Goal: Transaction & Acquisition: Purchase product/service

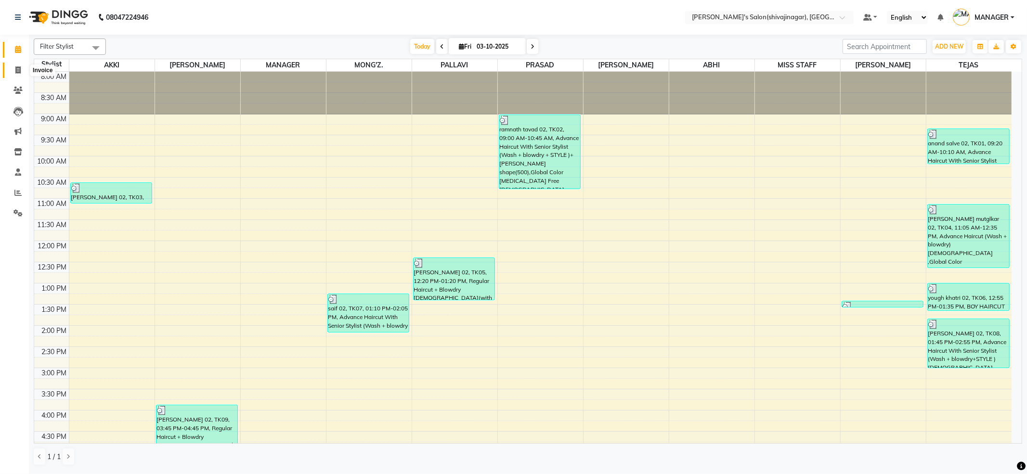
drag, startPoint x: 17, startPoint y: 64, endPoint x: 58, endPoint y: 62, distance: 40.5
click at [18, 64] on link "Invoice" at bounding box center [14, 71] width 23 height 16
select select "service"
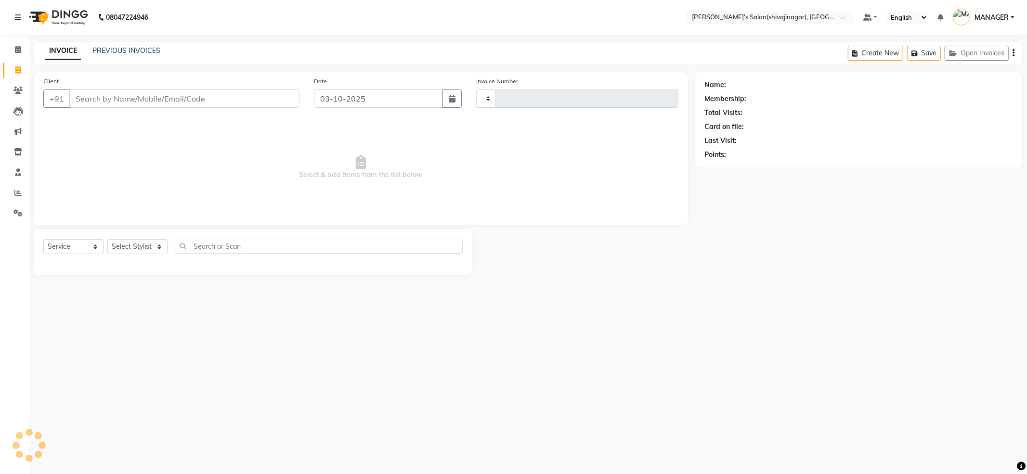
type input "2851"
select select "4174"
click at [91, 93] on input "Client" at bounding box center [184, 99] width 230 height 18
type input "9156464429"
click at [256, 106] on button "Add Client" at bounding box center [275, 99] width 50 height 18
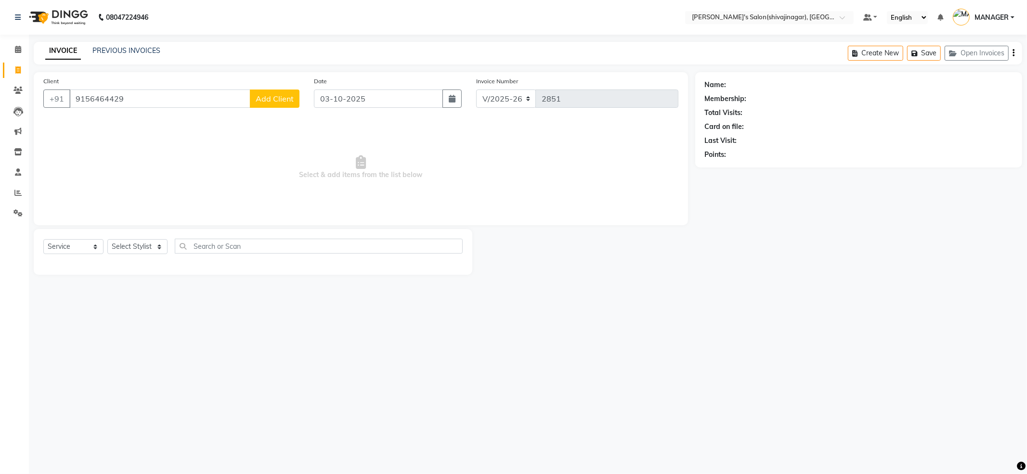
select select "22"
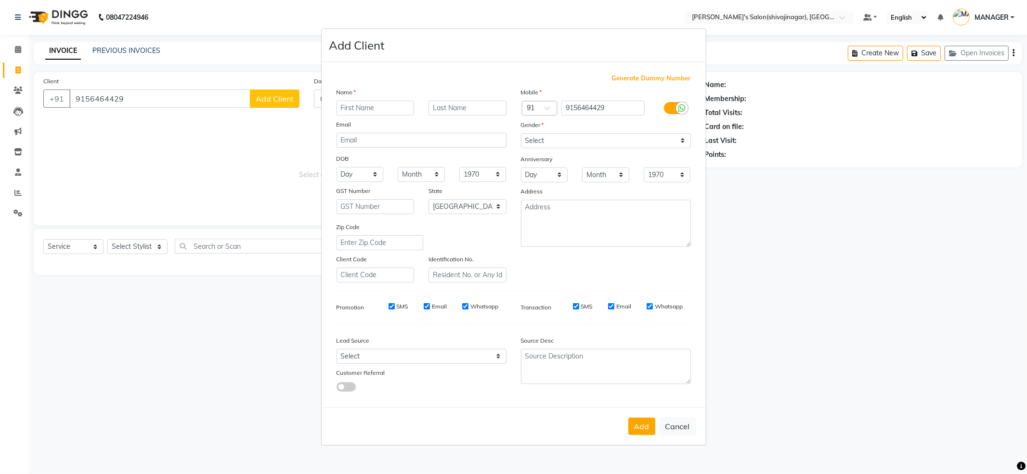
click at [351, 109] on input "text" at bounding box center [376, 108] width 78 height 15
type input "[PERSON_NAME] 02"
click at [646, 429] on button "Add" at bounding box center [641, 426] width 27 height 17
drag, startPoint x: 612, startPoint y: 143, endPoint x: 611, endPoint y: 148, distance: 5.4
click at [612, 144] on select "Select [DEMOGRAPHIC_DATA] [DEMOGRAPHIC_DATA] Other Prefer Not To Say" at bounding box center [606, 140] width 170 height 15
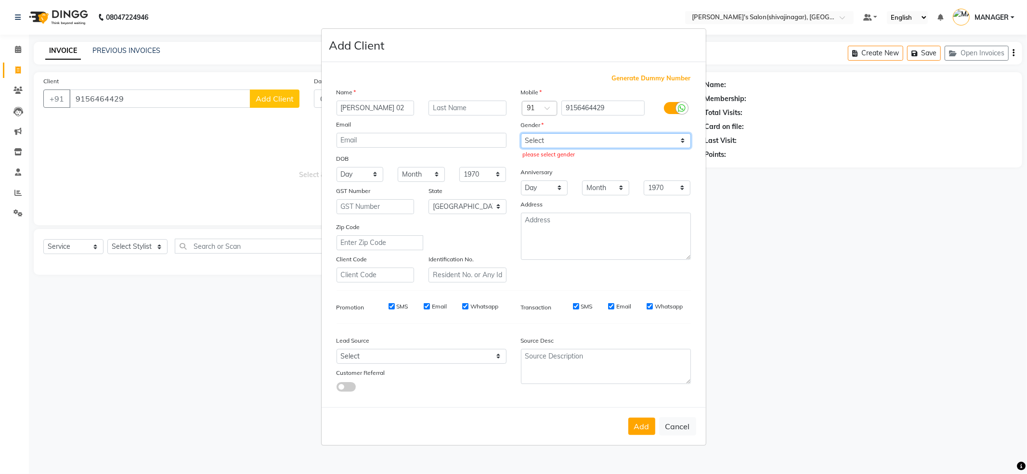
select select "[DEMOGRAPHIC_DATA]"
click at [521, 134] on select "Select [DEMOGRAPHIC_DATA] [DEMOGRAPHIC_DATA] Other Prefer Not To Say" at bounding box center [606, 140] width 170 height 15
click at [645, 424] on button "Add" at bounding box center [641, 426] width 27 height 17
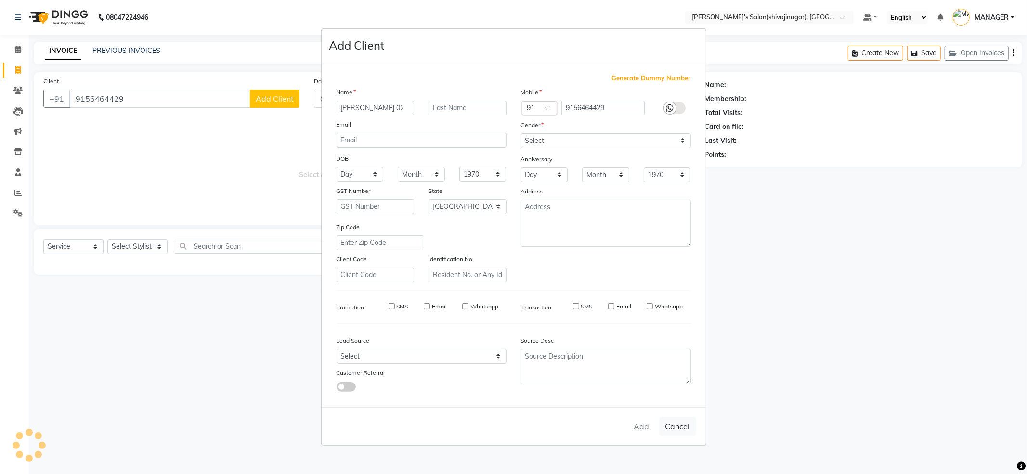
select select
select select "null"
select select
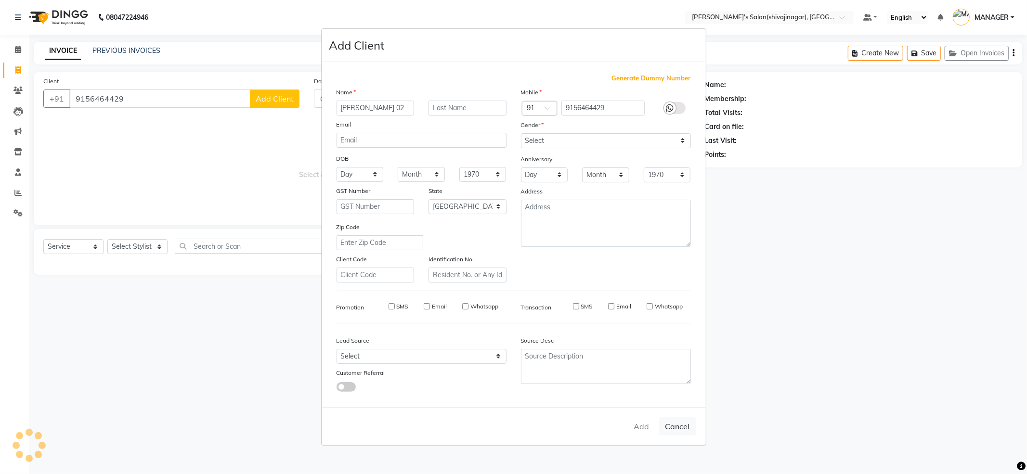
select select
checkbox input "false"
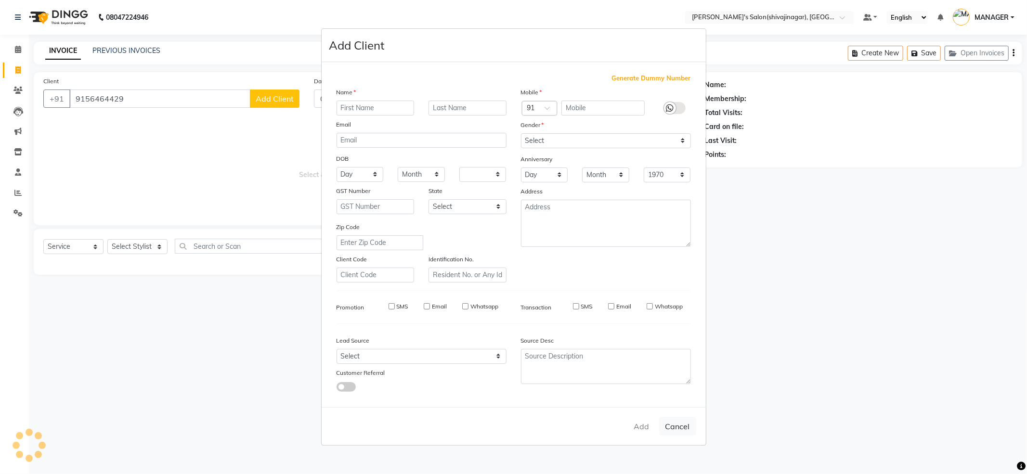
checkbox input "false"
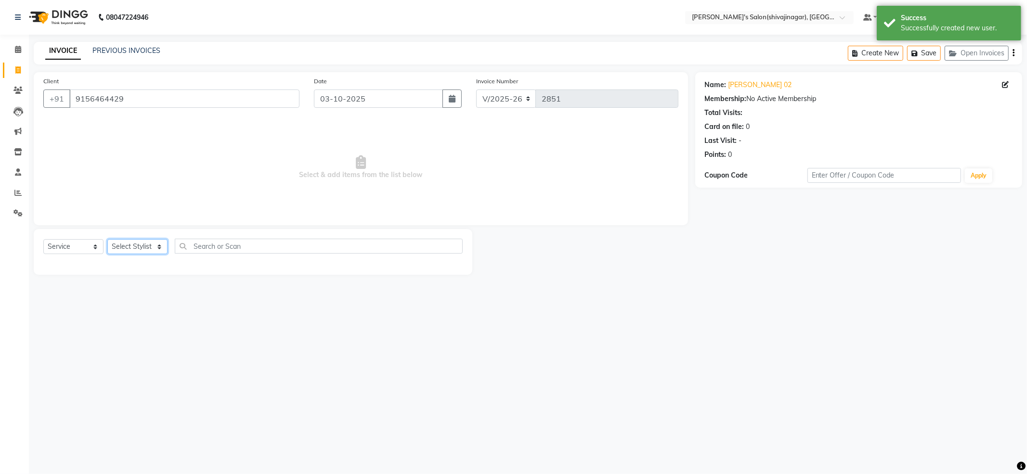
drag, startPoint x: 131, startPoint y: 245, endPoint x: 141, endPoint y: 217, distance: 29.5
click at [131, 244] on select "Select Stylist [PERSON_NAME] MANAGER MISS STAFF MONG'Z. [PERSON_NAME] [PERSON_N…" at bounding box center [137, 246] width 60 height 15
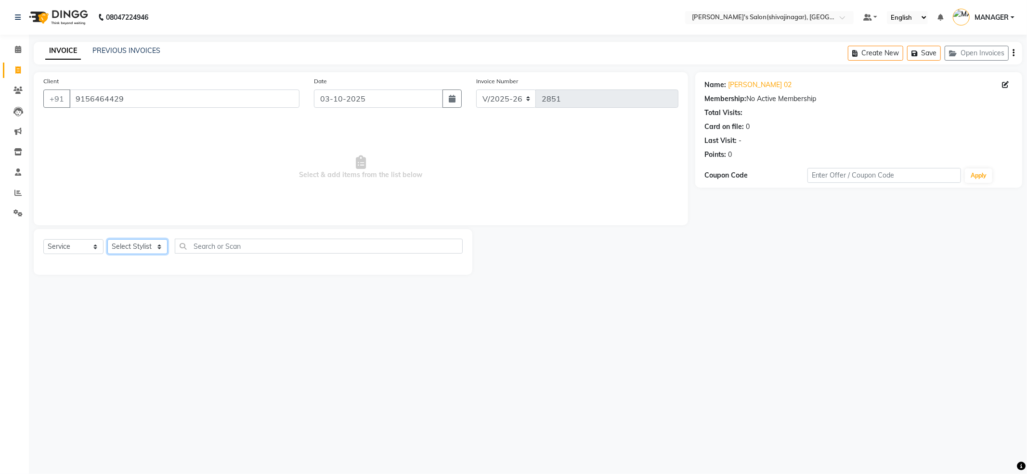
select select "82728"
click at [107, 239] on select "Select Stylist [PERSON_NAME] MANAGER MISS STAFF MONG'Z. [PERSON_NAME] [PERSON_N…" at bounding box center [137, 246] width 60 height 15
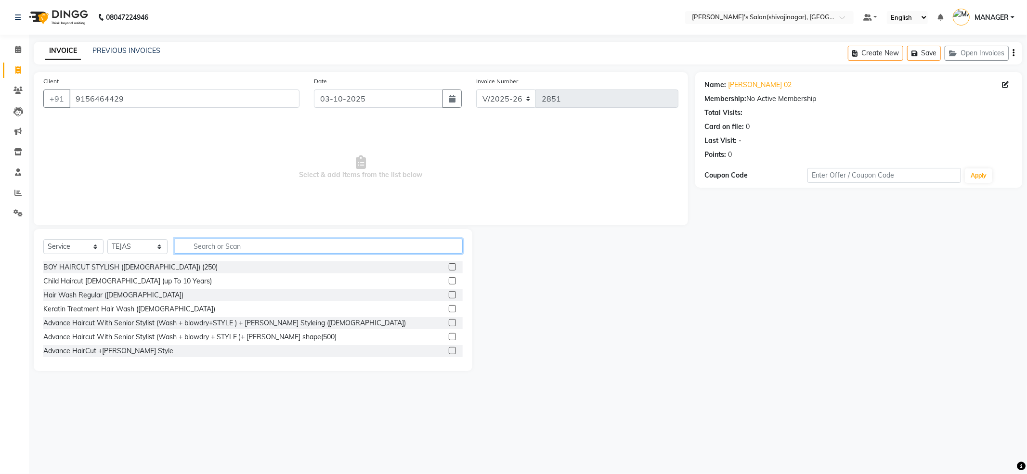
click at [230, 249] on input "text" at bounding box center [319, 246] width 288 height 15
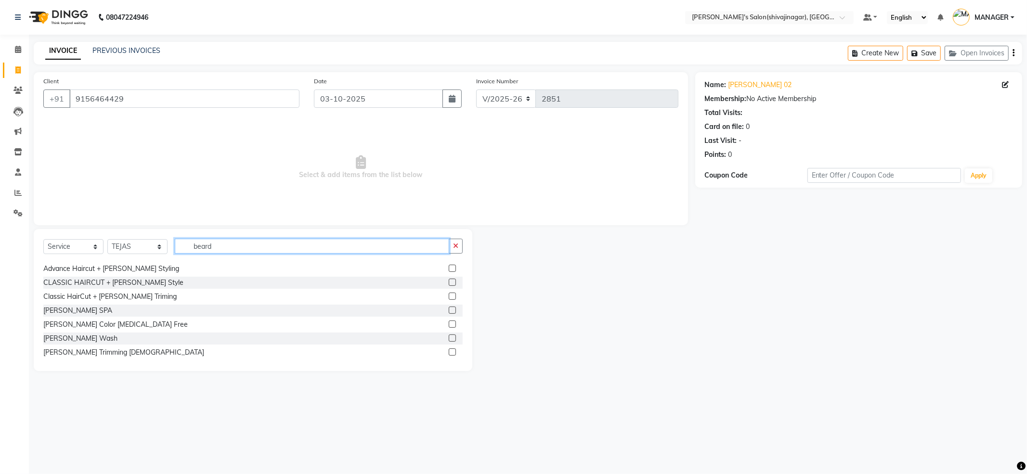
scroll to position [57, 0]
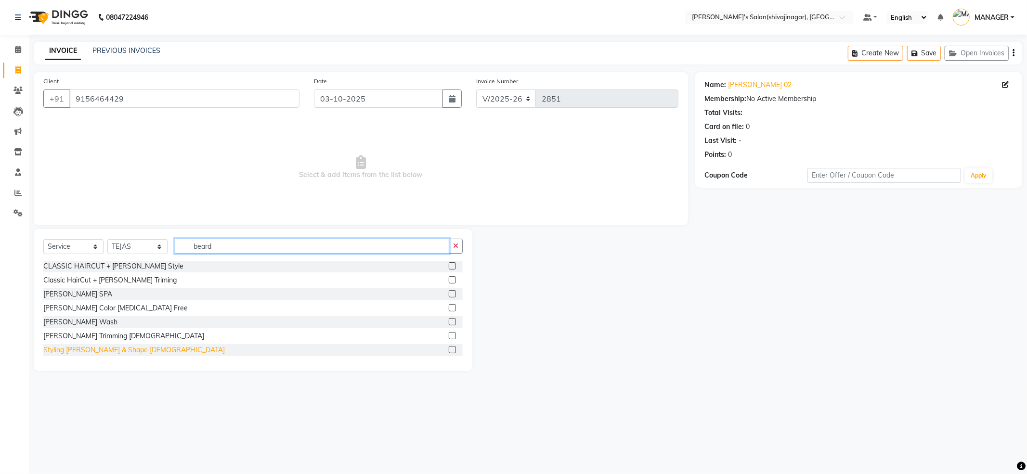
type input "beard"
drag, startPoint x: 91, startPoint y: 352, endPoint x: 108, endPoint y: 353, distance: 17.4
click at [91, 353] on div "Styling [PERSON_NAME] & Shape [DEMOGRAPHIC_DATA]" at bounding box center [134, 350] width 182 height 10
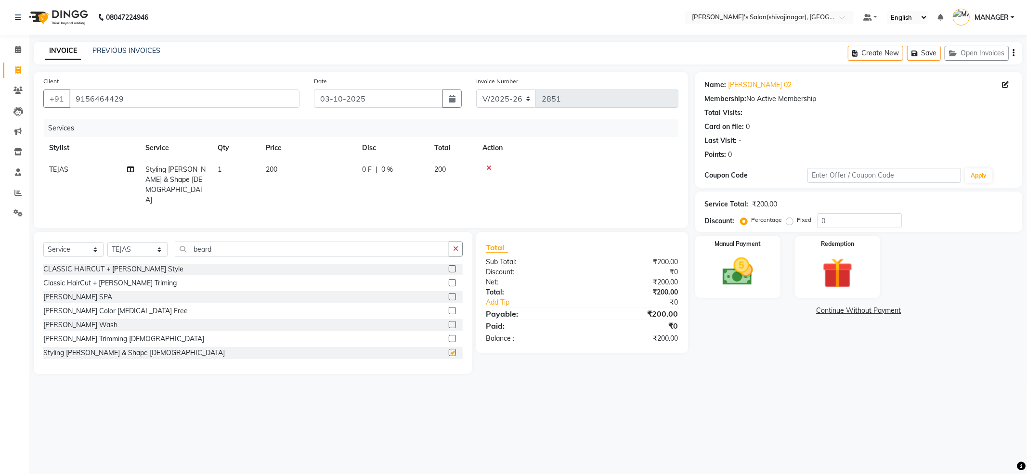
checkbox input "false"
click at [717, 269] on img at bounding box center [738, 272] width 52 height 37
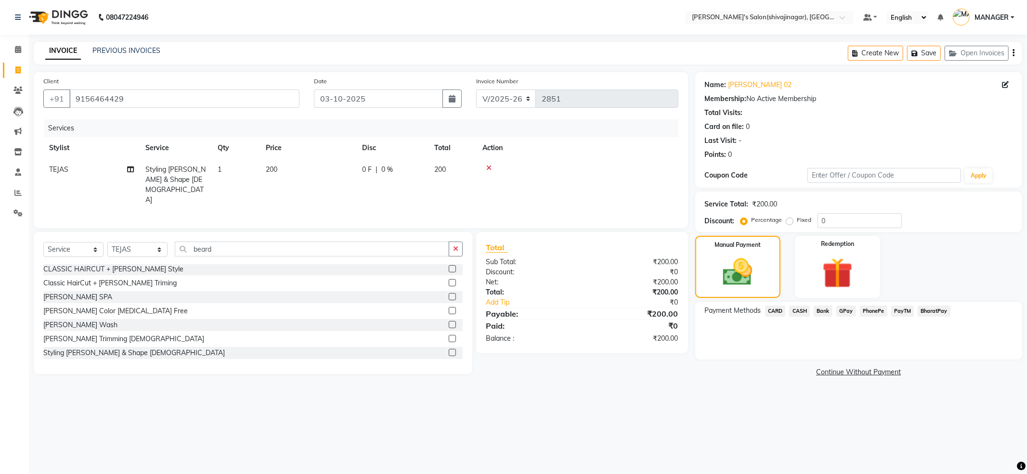
click at [896, 314] on span "PayTM" at bounding box center [902, 311] width 23 height 11
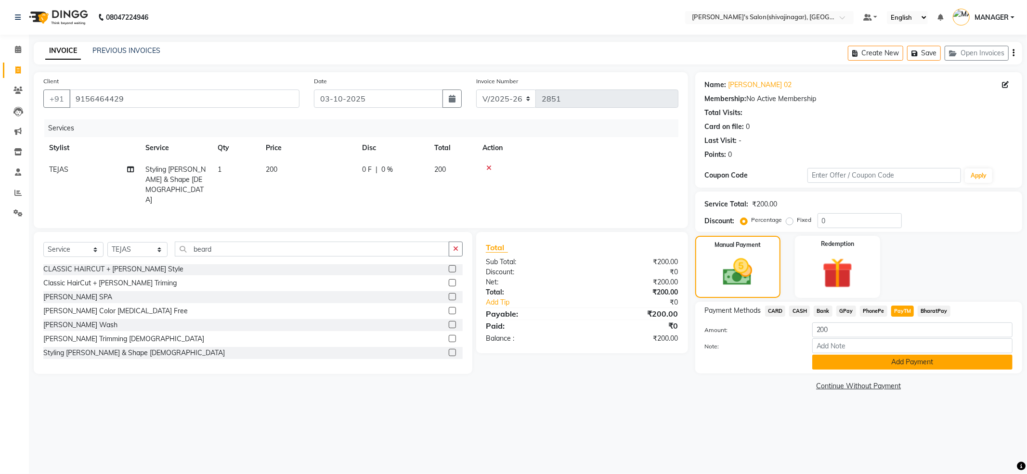
click at [892, 363] on button "Add Payment" at bounding box center [912, 362] width 200 height 15
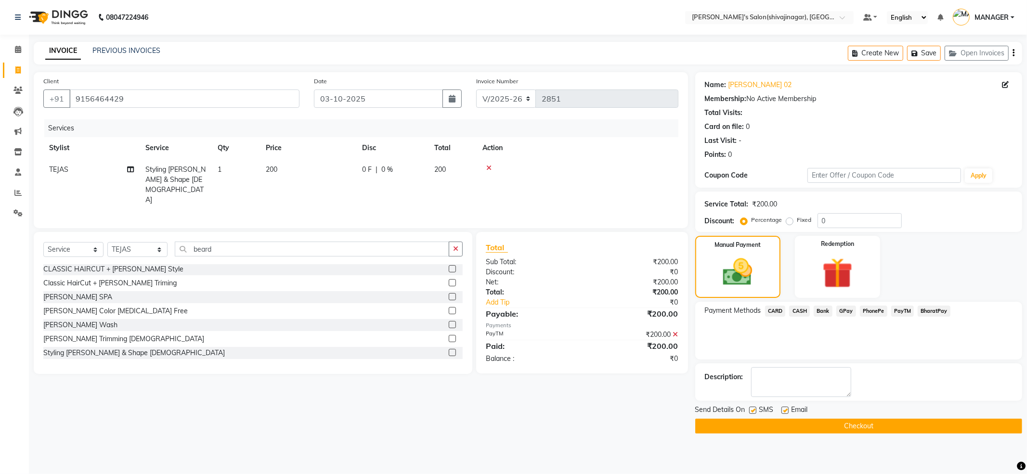
click at [840, 426] on button "Checkout" at bounding box center [858, 426] width 327 height 15
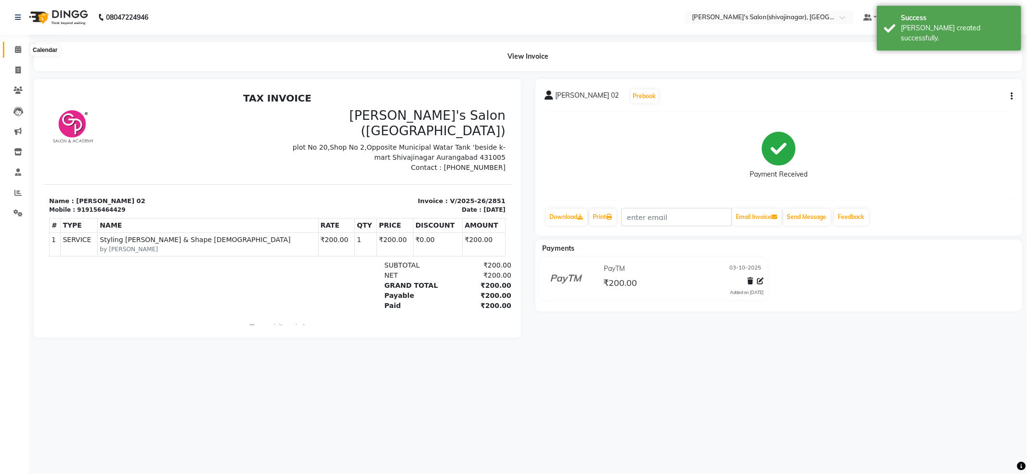
click at [18, 49] on icon at bounding box center [18, 49] width 6 height 7
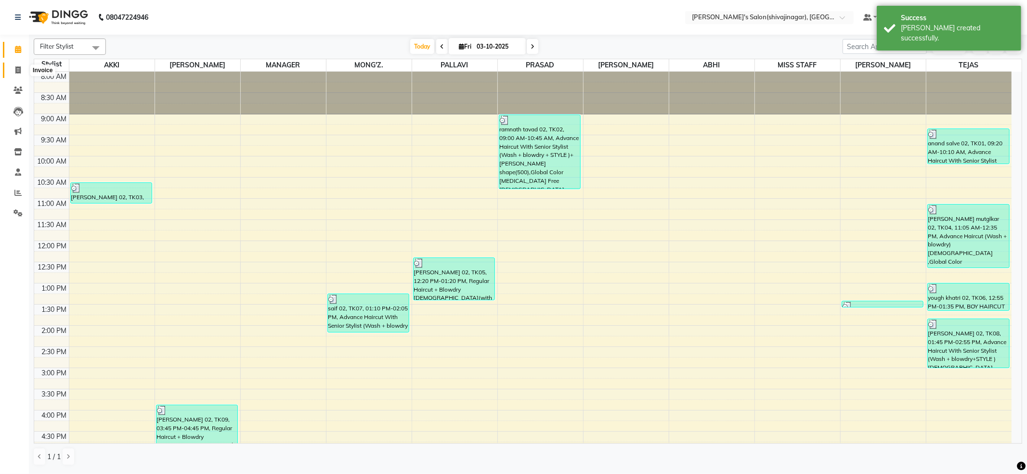
click at [18, 70] on icon at bounding box center [17, 69] width 5 height 7
select select "service"
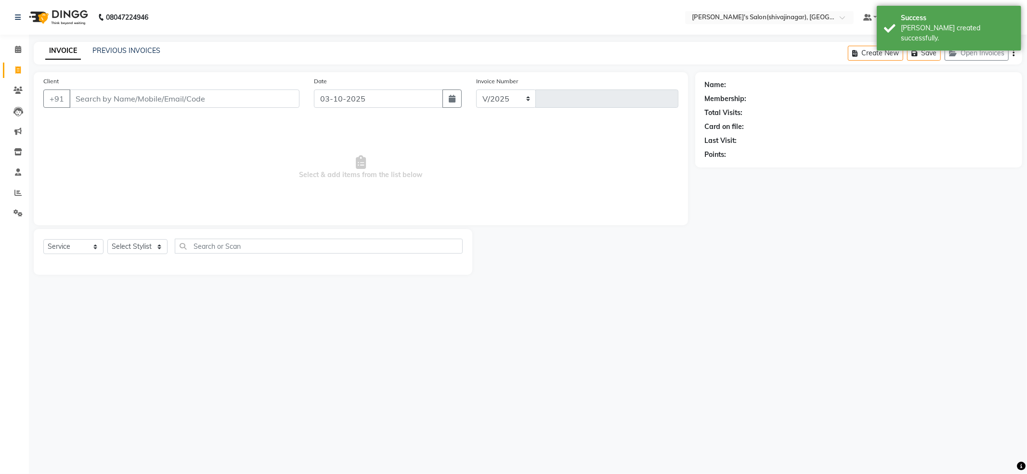
select select "4174"
type input "2852"
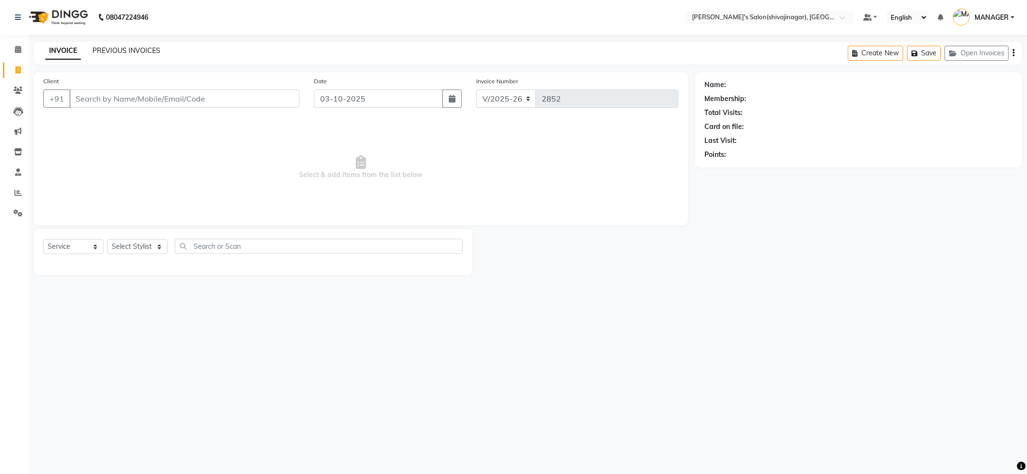
click at [120, 48] on link "PREVIOUS INVOICES" at bounding box center [126, 50] width 68 height 9
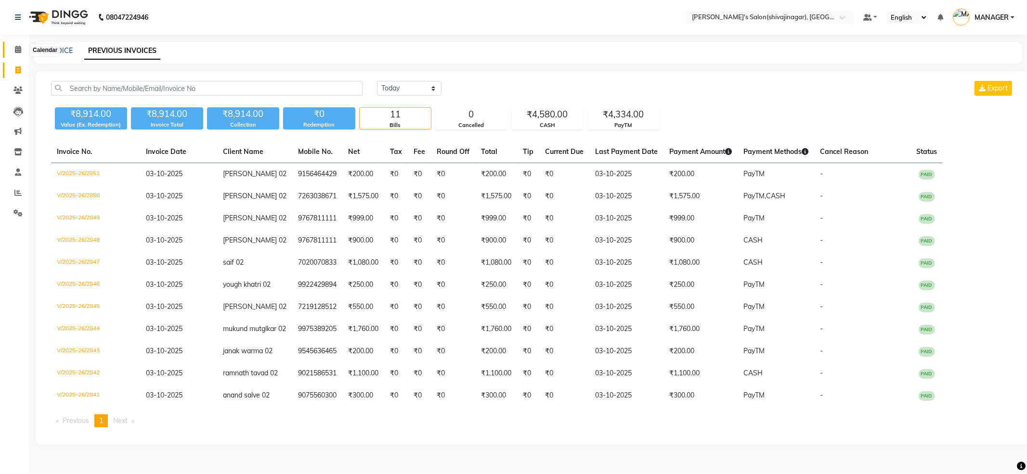
click at [20, 49] on icon at bounding box center [18, 49] width 6 height 7
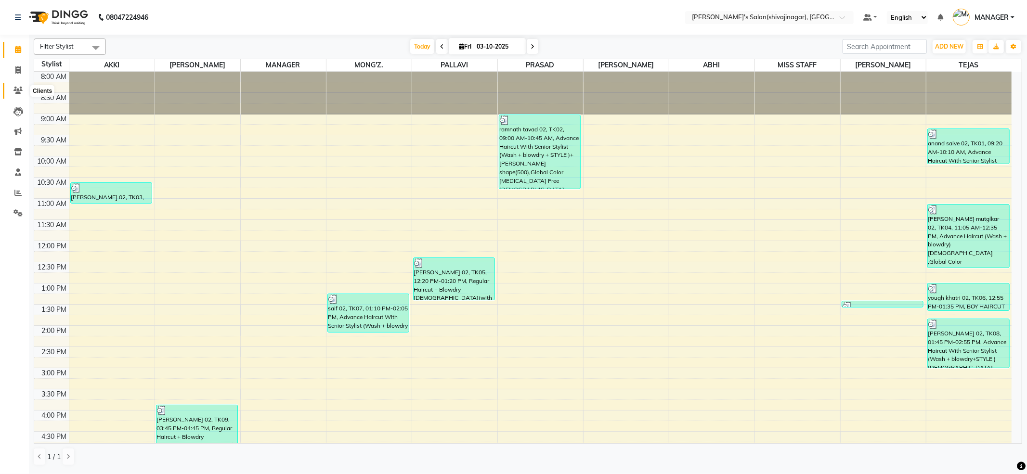
click at [10, 92] on span at bounding box center [18, 90] width 17 height 11
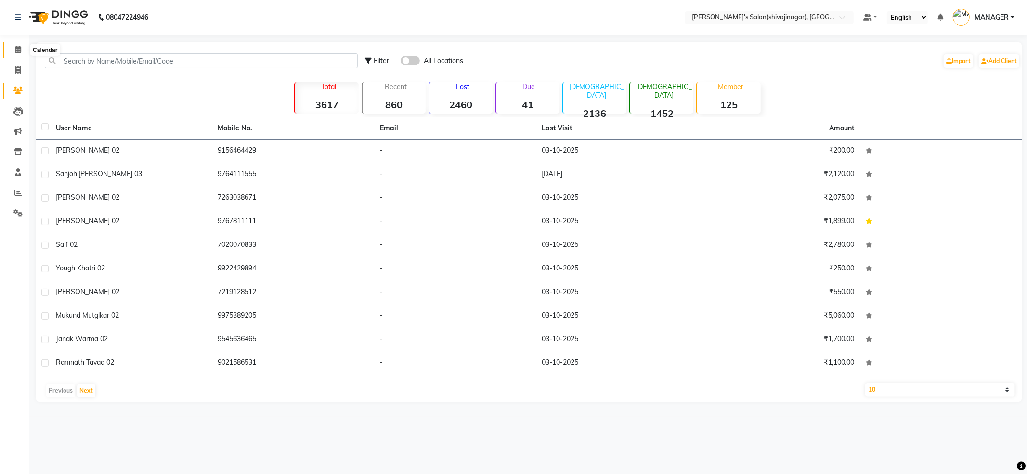
click at [18, 48] on icon at bounding box center [18, 49] width 6 height 7
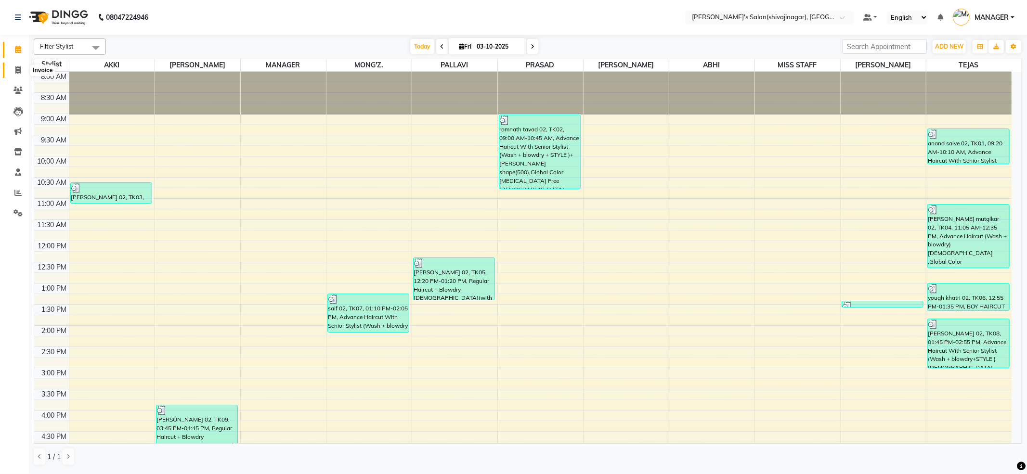
click at [17, 71] on icon at bounding box center [17, 69] width 5 height 7
select select "service"
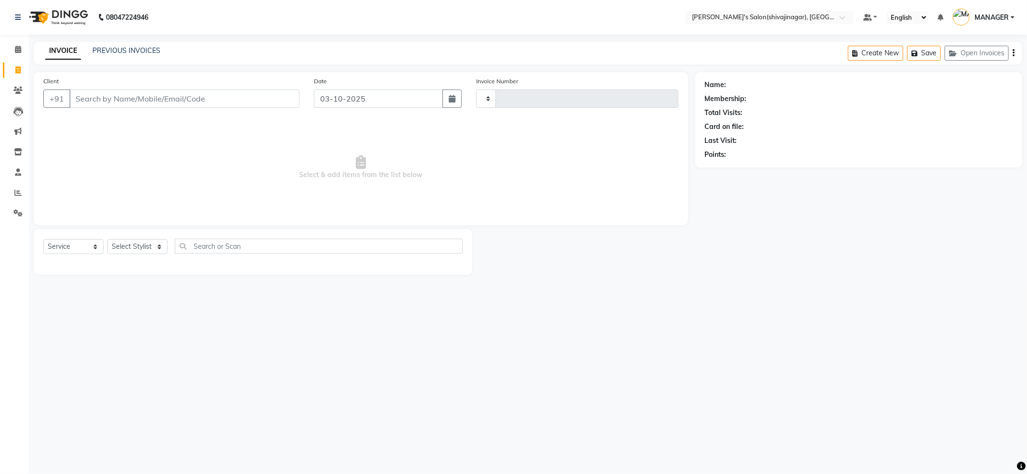
type input "2852"
select select "4174"
click at [142, 245] on select "Select Stylist [PERSON_NAME] MANAGER MISS STAFF MONG'Z. [PERSON_NAME] [PERSON_N…" at bounding box center [137, 246] width 60 height 15
select select "21622"
click at [107, 239] on select "Select Stylist [PERSON_NAME] MANAGER MISS STAFF MONG'Z. [PERSON_NAME] [PERSON_N…" at bounding box center [137, 246] width 60 height 15
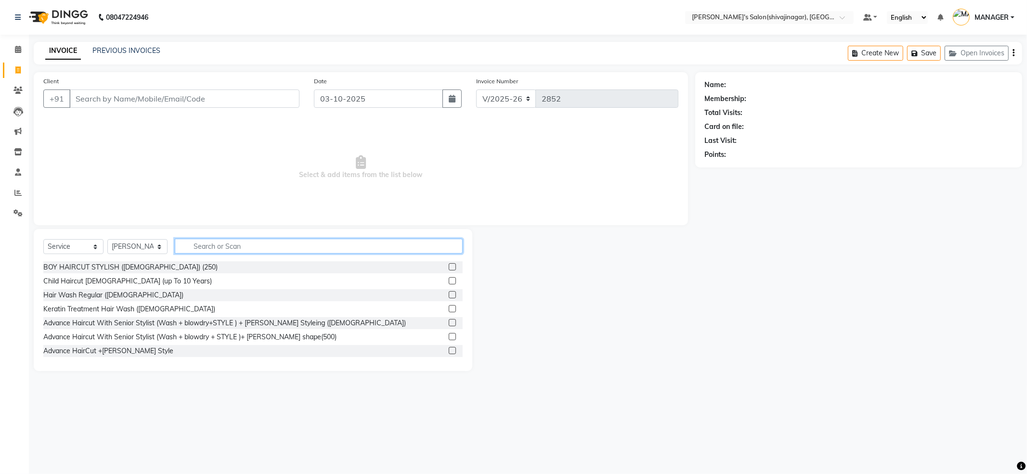
click at [209, 241] on input "text" at bounding box center [319, 246] width 288 height 15
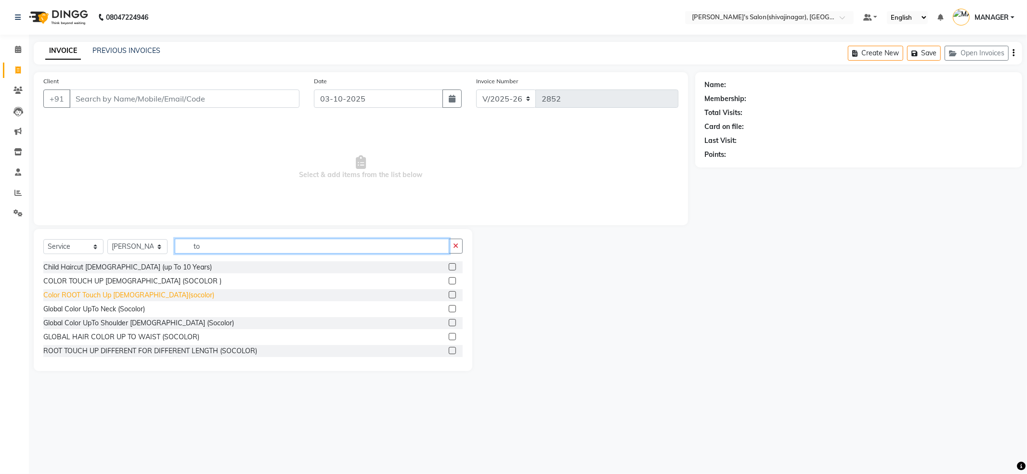
type input "to"
click at [146, 295] on div "Color ROOT Touch Up [DEMOGRAPHIC_DATA](socolor)" at bounding box center [128, 295] width 171 height 10
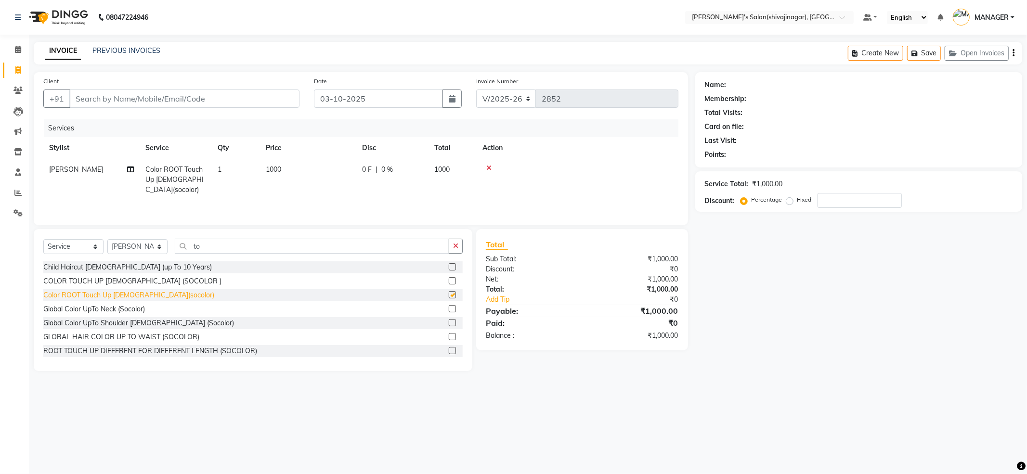
checkbox input "false"
click at [286, 166] on td "1000" at bounding box center [308, 180] width 96 height 42
select select "21622"
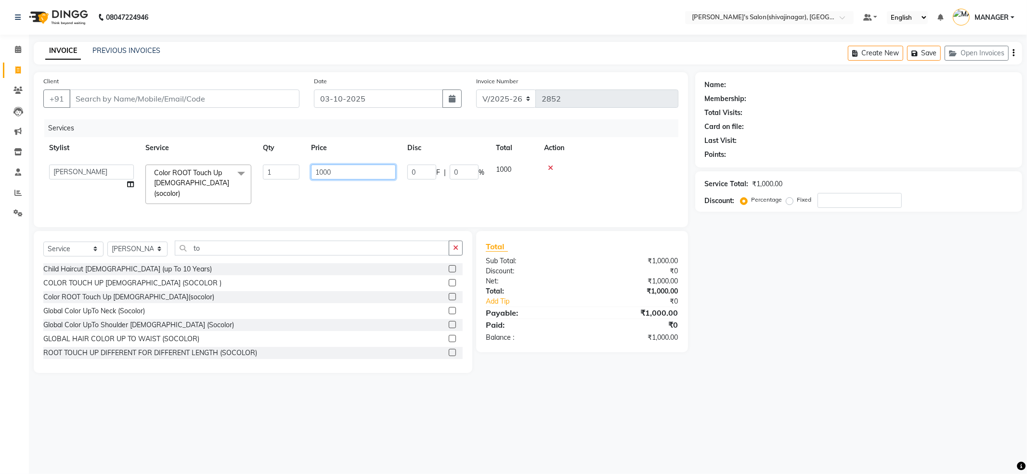
click at [349, 179] on input "1000" at bounding box center [353, 172] width 85 height 15
drag, startPoint x: 349, startPoint y: 179, endPoint x: 233, endPoint y: 180, distance: 115.6
click at [233, 180] on tr "[PERSON_NAME] MANAGER MISS STAFF [PERSON_NAME]. [PERSON_NAME] [PERSON_NAME] [PE…" at bounding box center [360, 184] width 635 height 51
type input "1200"
click at [575, 166] on div at bounding box center [577, 168] width 190 height 7
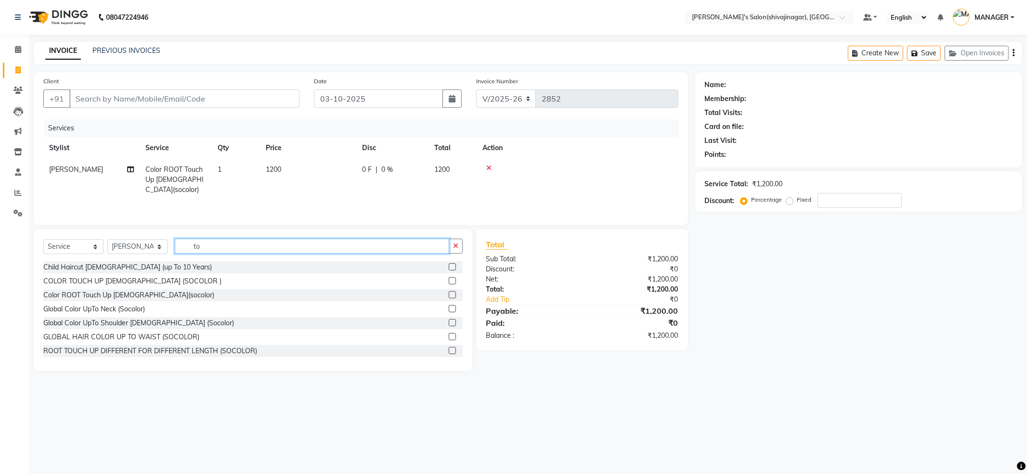
click at [241, 249] on input "to" at bounding box center [312, 246] width 274 height 15
type input "t"
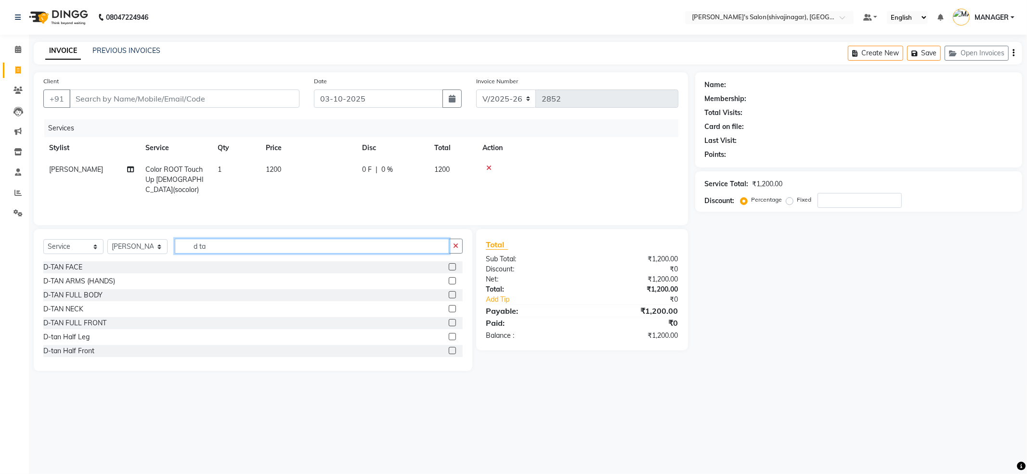
type input "d ta"
click at [68, 257] on div "Select Service Product Membership Package Voucher Prepaid Gift Card Select Styl…" at bounding box center [252, 250] width 419 height 23
click at [63, 262] on div "D-TAN FACE" at bounding box center [252, 267] width 419 height 12
click at [67, 270] on div "D-TAN FACE" at bounding box center [62, 267] width 39 height 10
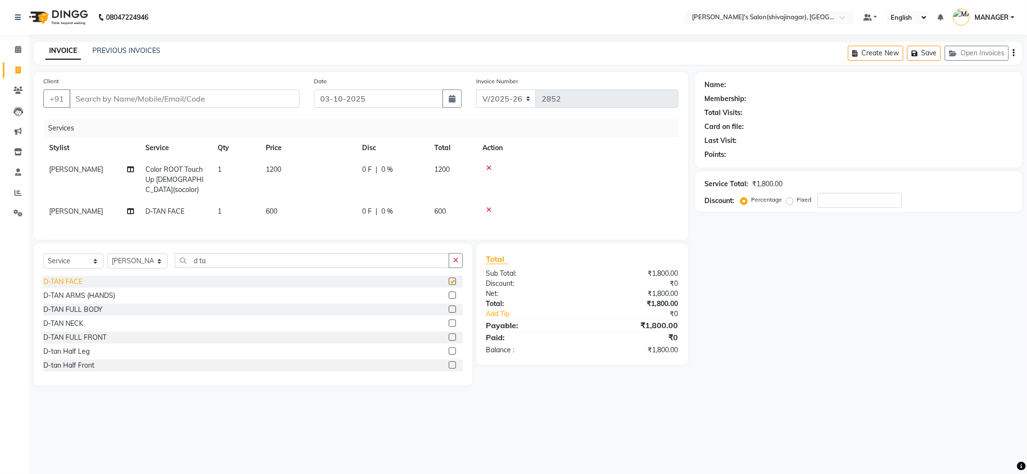
checkbox input "false"
click at [226, 262] on input "d ta" at bounding box center [312, 260] width 274 height 15
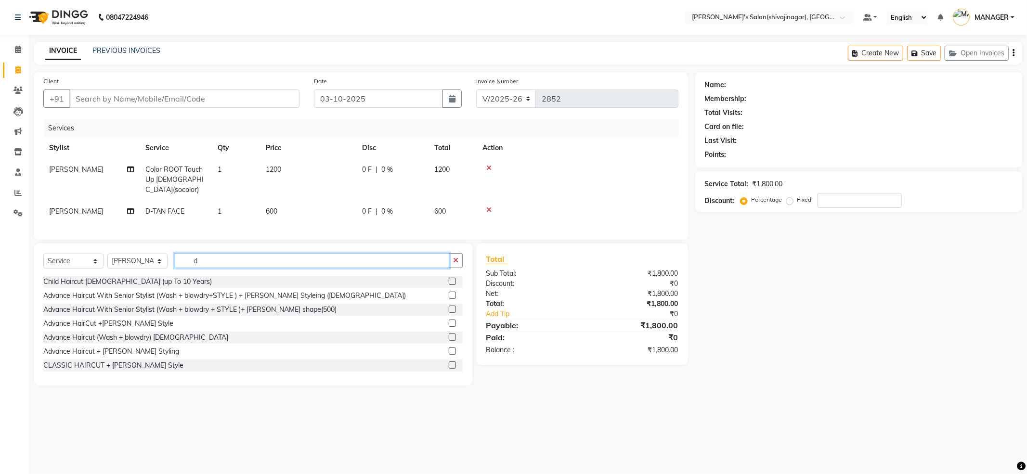
type input "d"
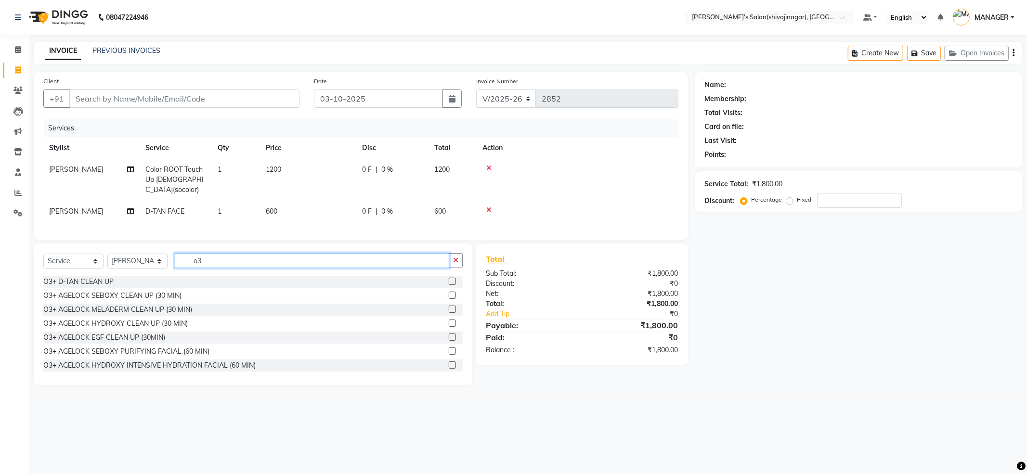
type input "o"
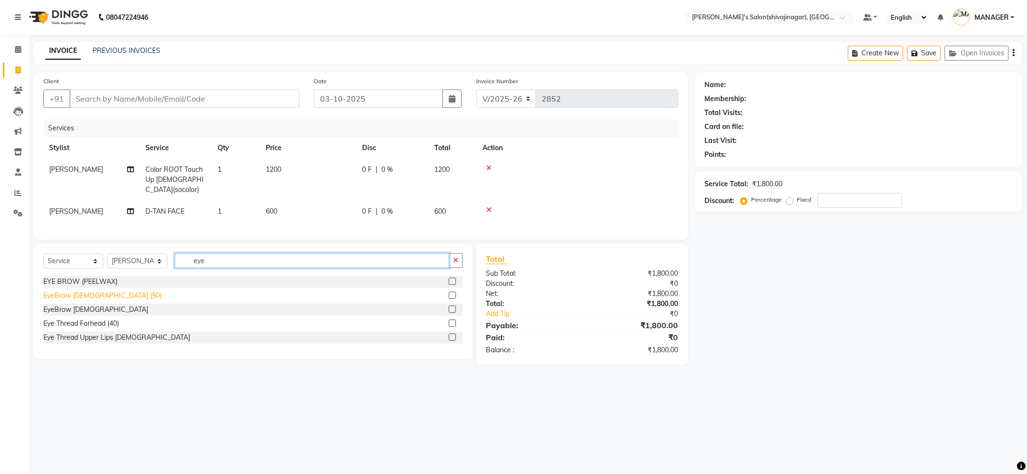
type input "eye"
click at [107, 291] on div "EyeBrow [DEMOGRAPHIC_DATA] (50)" at bounding box center [102, 296] width 118 height 10
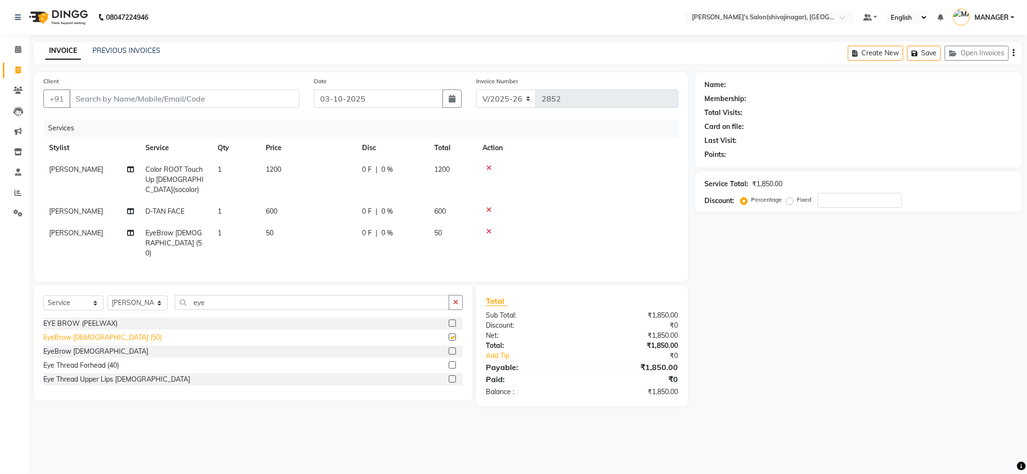
checkbox input "false"
click at [225, 295] on input "eye" at bounding box center [312, 302] width 274 height 15
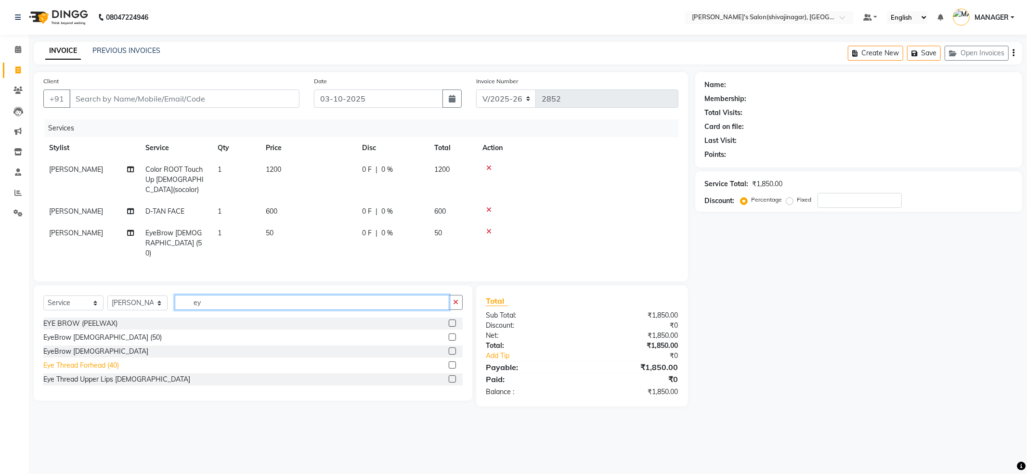
type input "ey"
click at [114, 361] on div "Eye Thread Forhead (40)" at bounding box center [81, 366] width 76 height 10
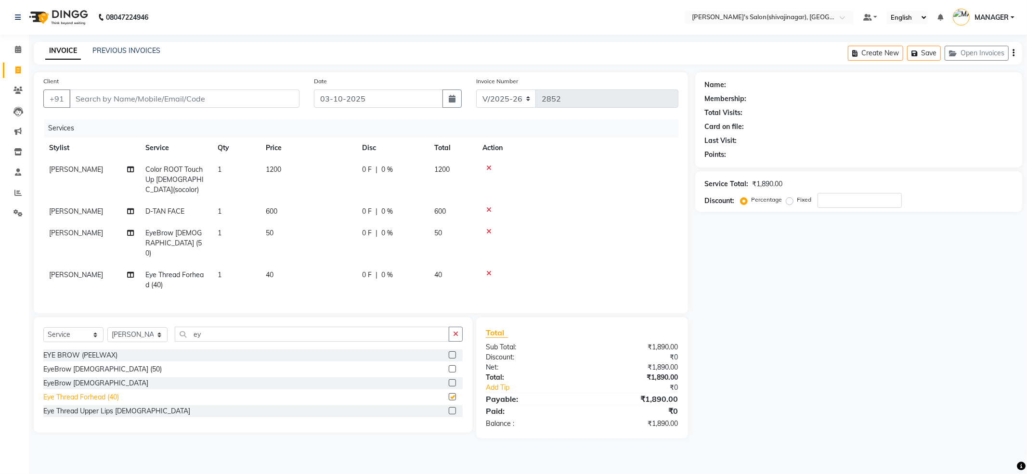
checkbox input "false"
click at [260, 328] on input "ey" at bounding box center [312, 334] width 274 height 15
type input "e"
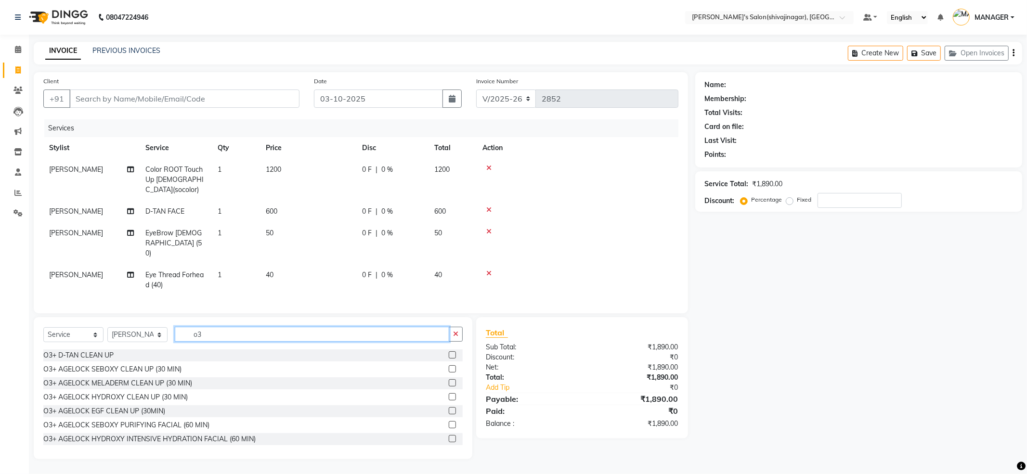
type input "o"
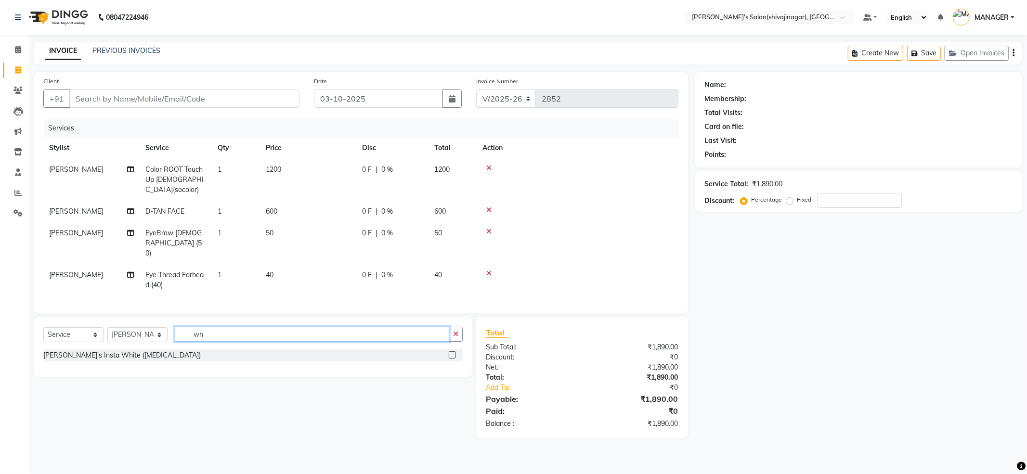
type input "w"
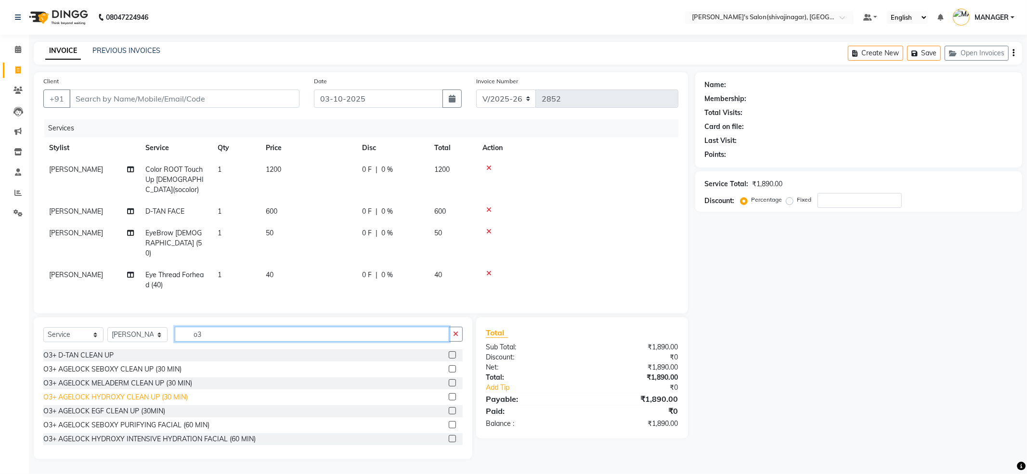
type input "o3"
click at [140, 392] on div "O3+ AGELOCK HYDROXY CLEAN UP (30 MIN)" at bounding box center [115, 397] width 144 height 10
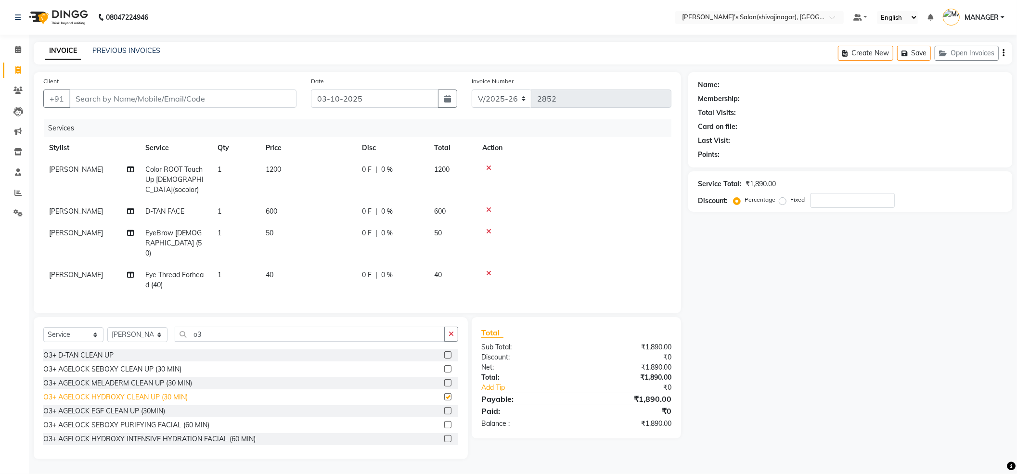
checkbox input "false"
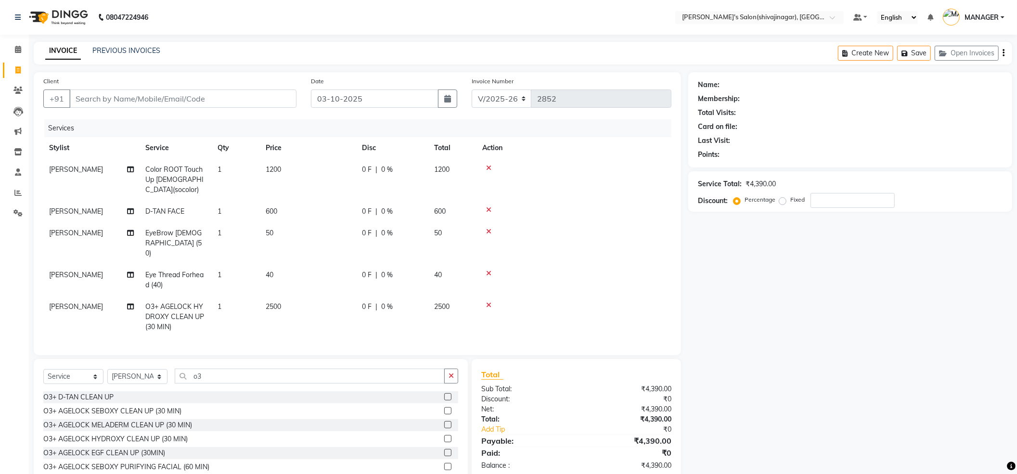
click at [288, 296] on td "2500" at bounding box center [308, 317] width 96 height 42
select select "21622"
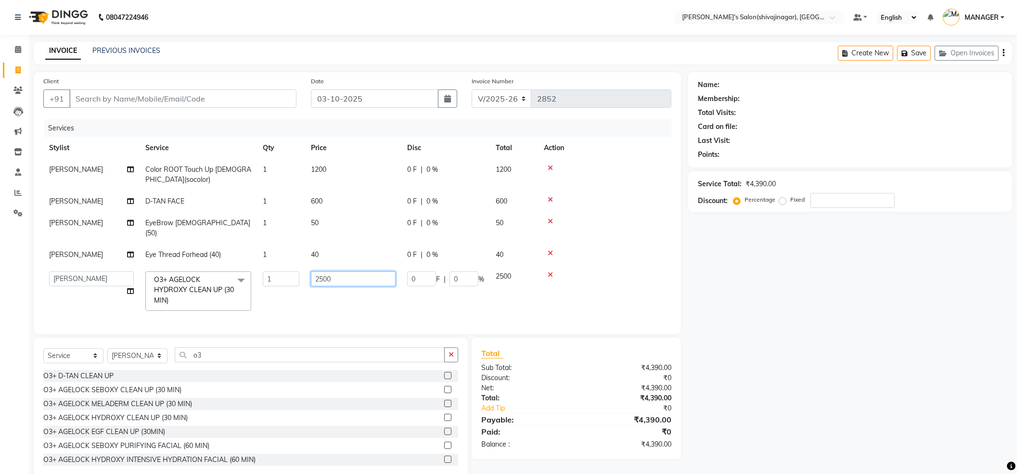
drag, startPoint x: 336, startPoint y: 270, endPoint x: 230, endPoint y: 277, distance: 105.7
click at [230, 277] on tr "[PERSON_NAME] MANAGER MISS STAFF [PERSON_NAME]. [PERSON_NAME] [PERSON_NAME] [PE…" at bounding box center [357, 291] width 628 height 51
type input "2600"
click at [600, 297] on td at bounding box center [604, 291] width 133 height 51
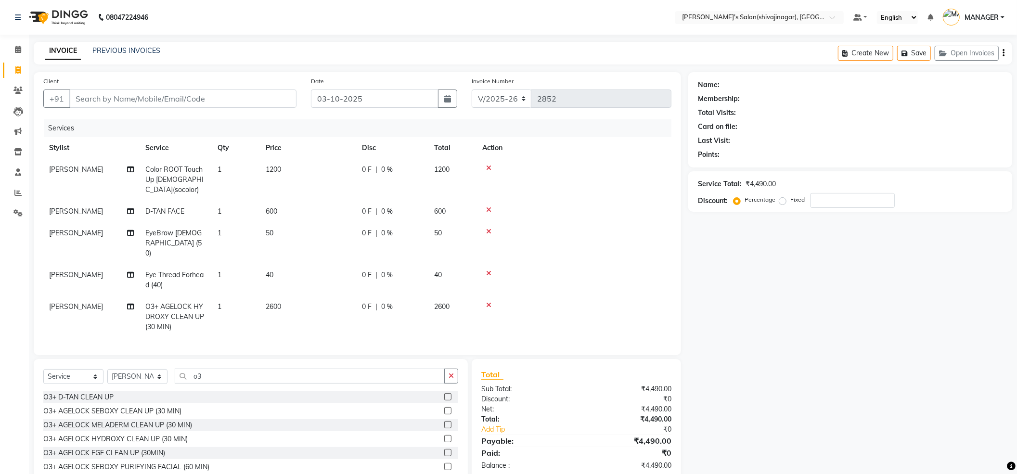
scroll to position [31, 0]
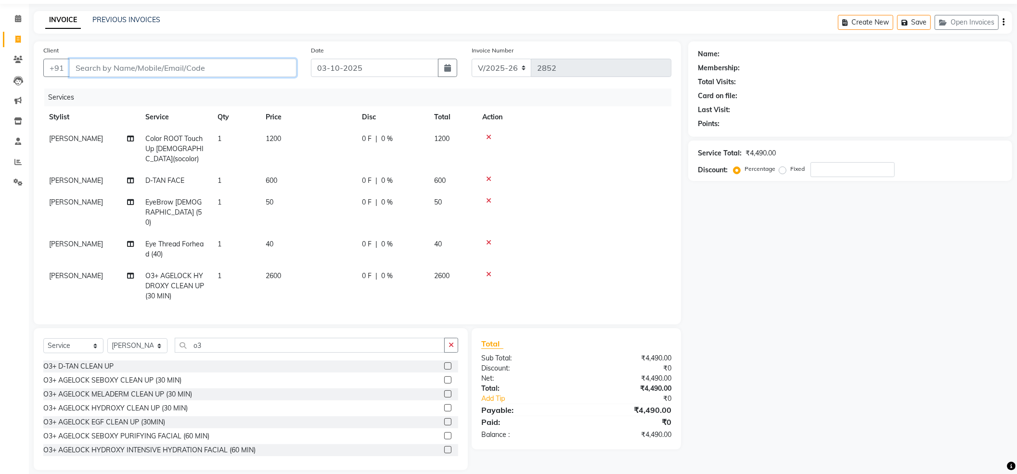
click at [129, 68] on input "Client" at bounding box center [182, 68] width 227 height 18
type input "8"
type input "0"
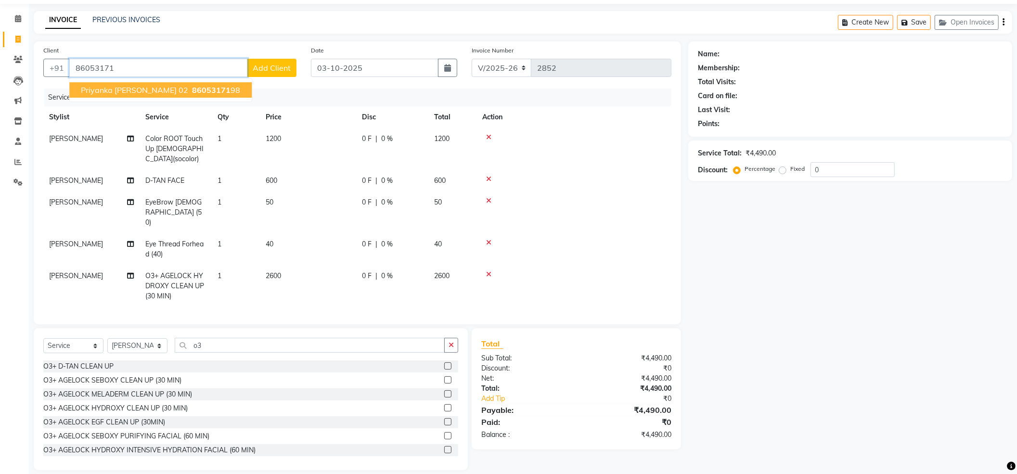
click at [192, 91] on span "86053171" at bounding box center [211, 90] width 39 height 10
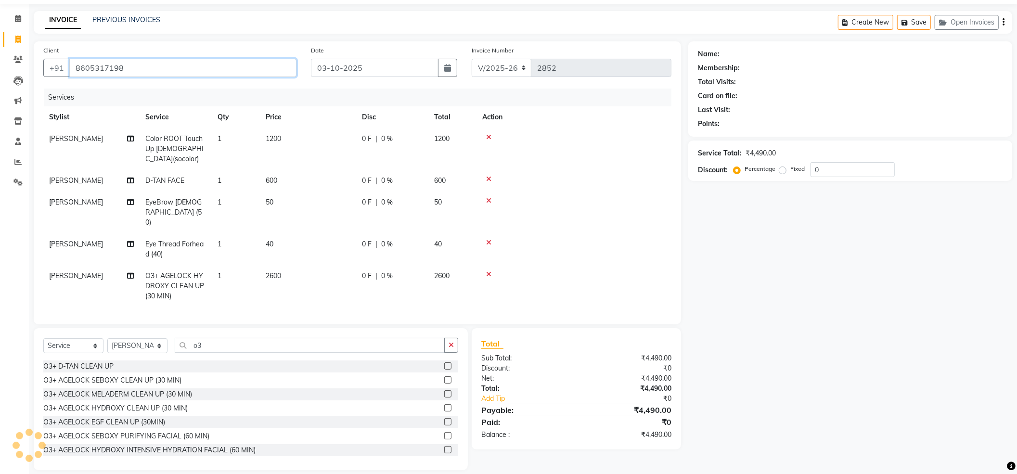
type input "8605317198"
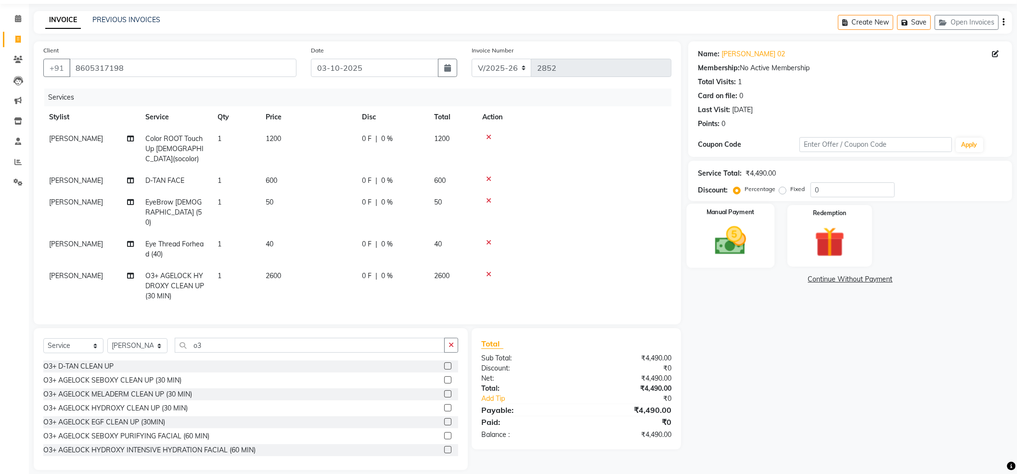
click at [729, 241] on img at bounding box center [730, 241] width 51 height 36
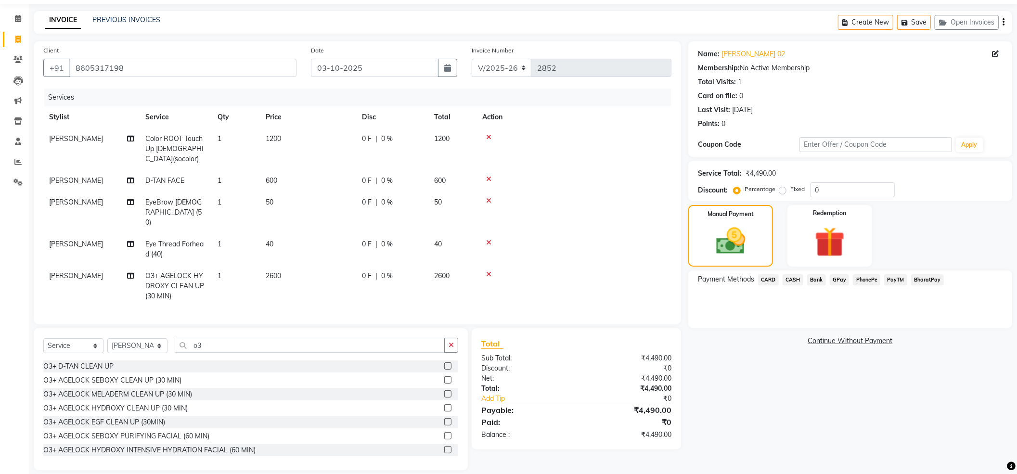
click at [797, 282] on span "CASH" at bounding box center [793, 279] width 21 height 11
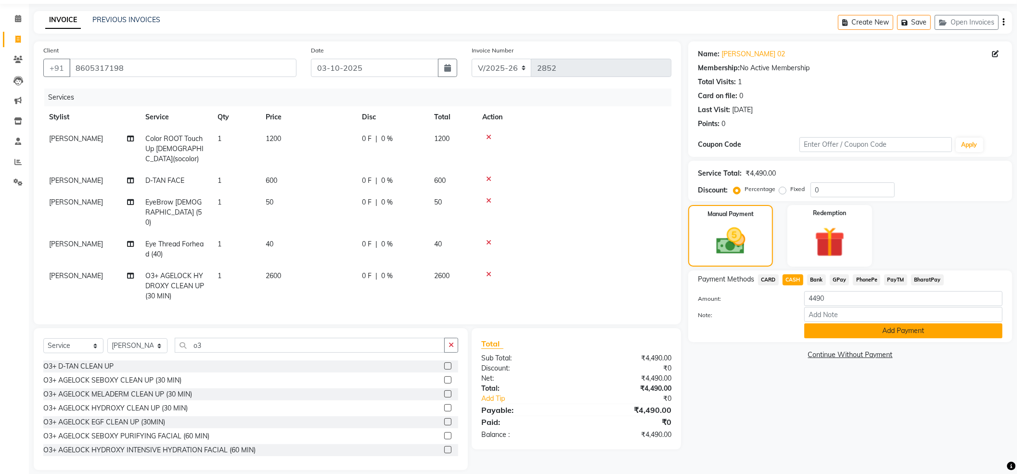
click at [861, 332] on button "Add Payment" at bounding box center [904, 331] width 198 height 15
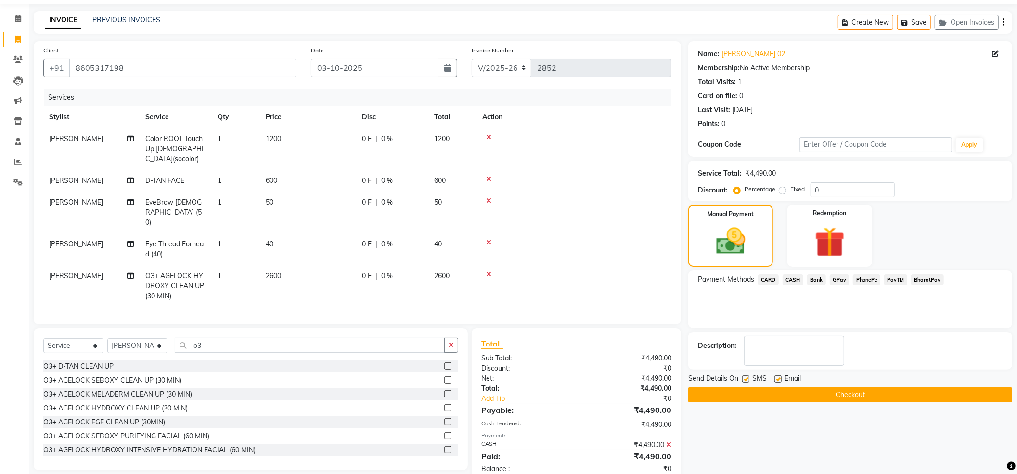
scroll to position [44, 0]
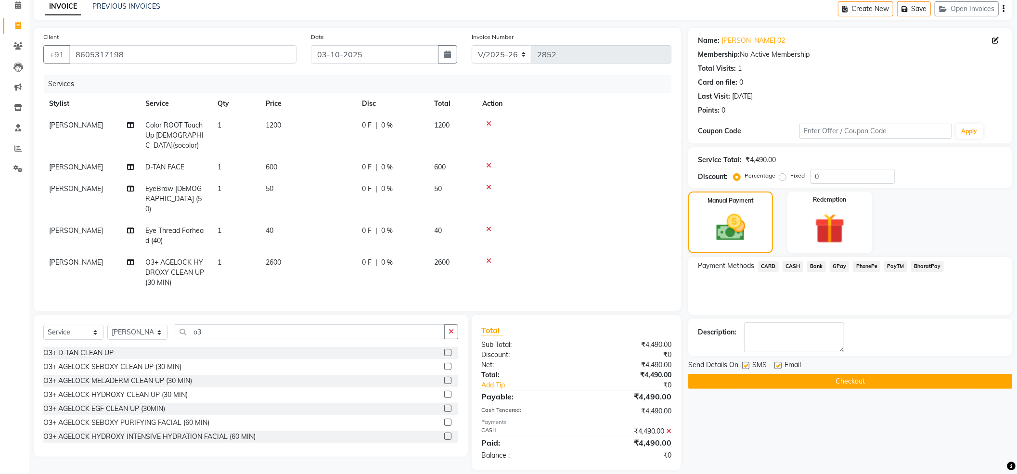
click at [862, 380] on button "Checkout" at bounding box center [851, 381] width 324 height 15
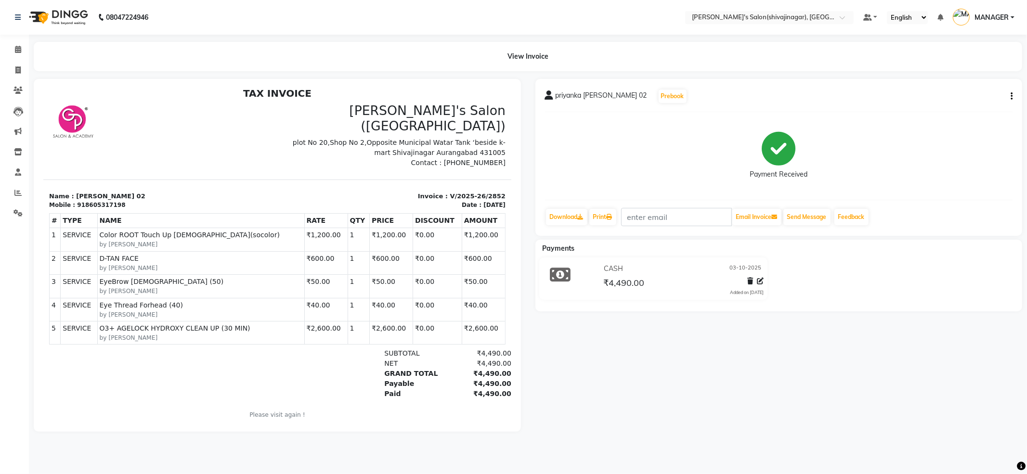
scroll to position [8, 0]
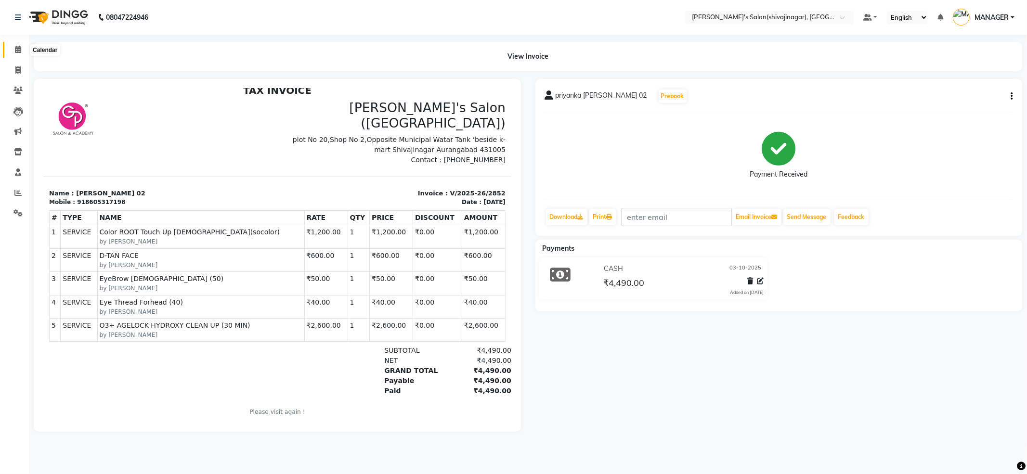
drag, startPoint x: 18, startPoint y: 51, endPoint x: 28, endPoint y: 51, distance: 10.1
click at [17, 51] on icon at bounding box center [18, 49] width 6 height 7
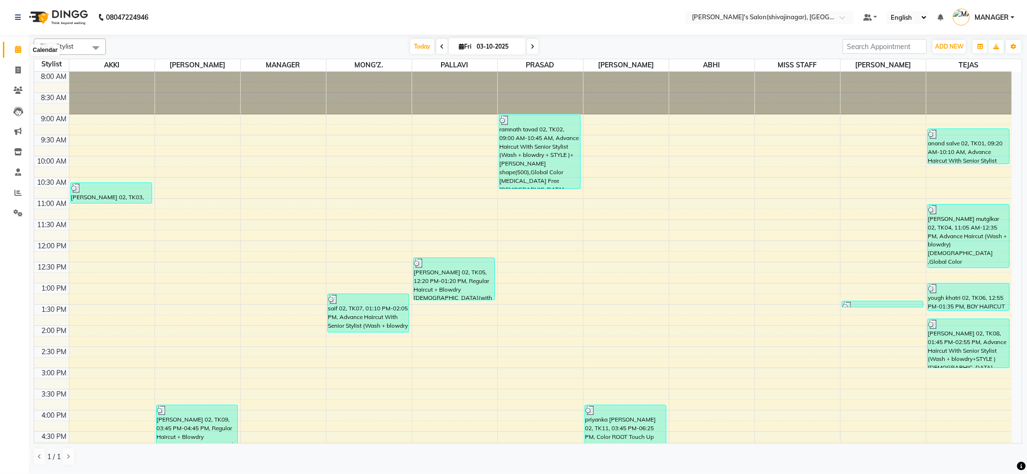
click at [13, 49] on span at bounding box center [18, 49] width 17 height 11
click at [16, 70] on icon at bounding box center [17, 69] width 5 height 7
select select "4174"
select select "service"
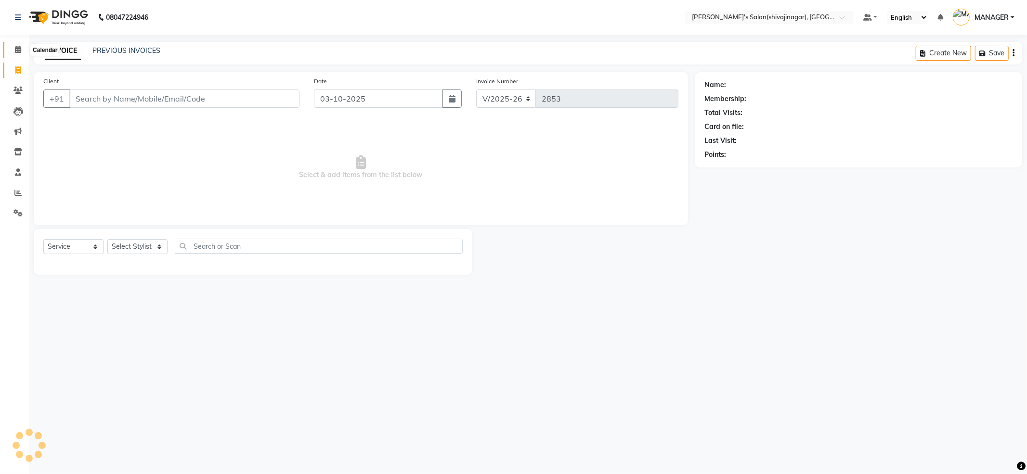
click at [16, 46] on icon at bounding box center [18, 49] width 6 height 7
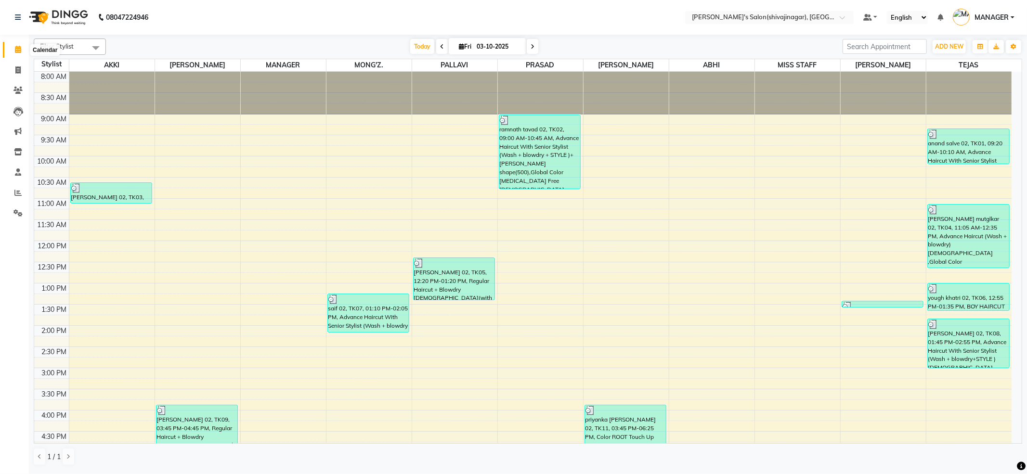
click at [15, 51] on icon at bounding box center [18, 49] width 6 height 7
click at [15, 71] on icon at bounding box center [17, 69] width 5 height 7
select select "4174"
select select "service"
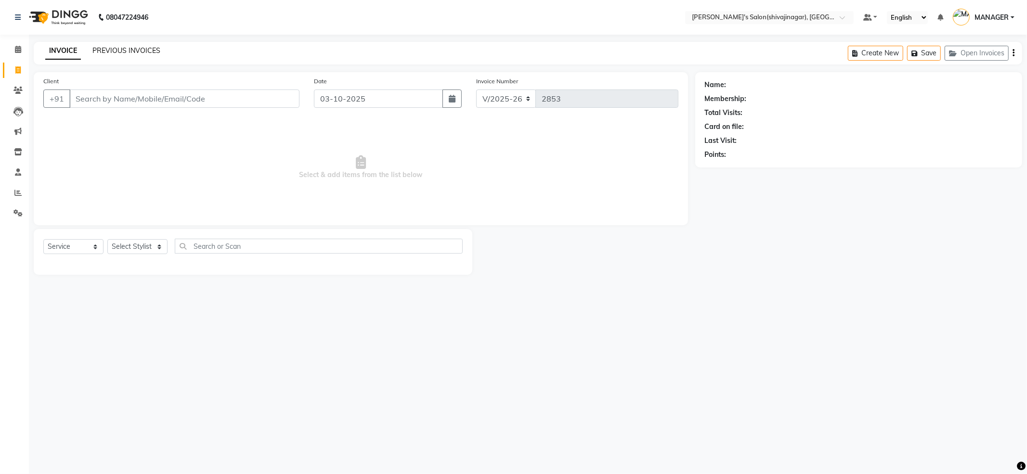
click at [152, 53] on link "PREVIOUS INVOICES" at bounding box center [126, 50] width 68 height 9
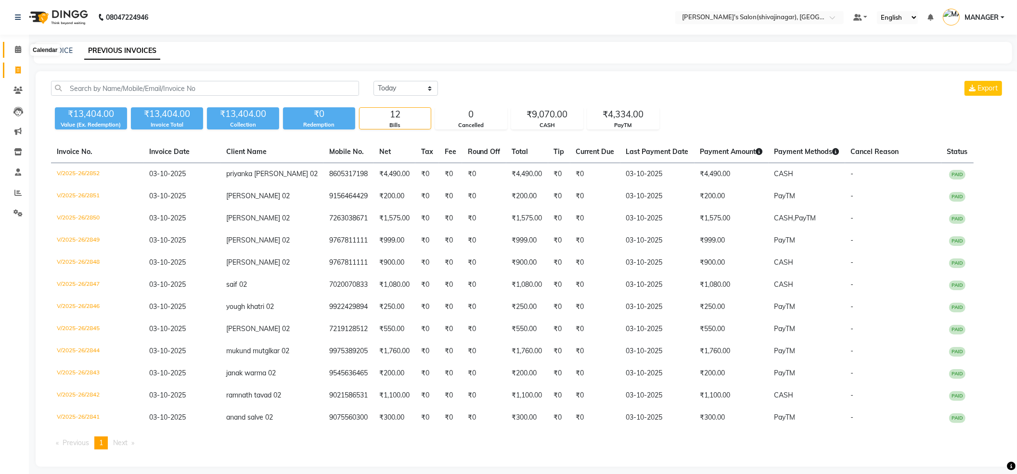
click at [16, 51] on icon at bounding box center [18, 49] width 6 height 7
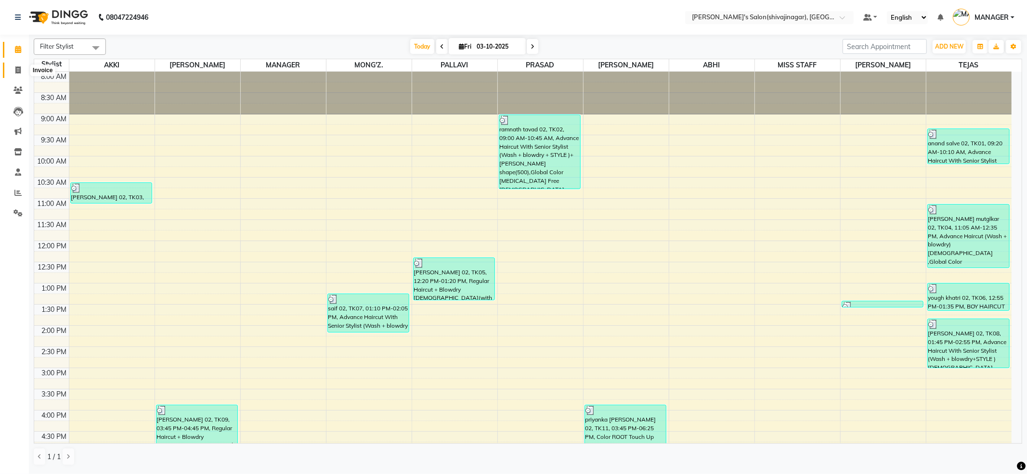
click at [18, 66] on icon at bounding box center [17, 69] width 5 height 7
select select "service"
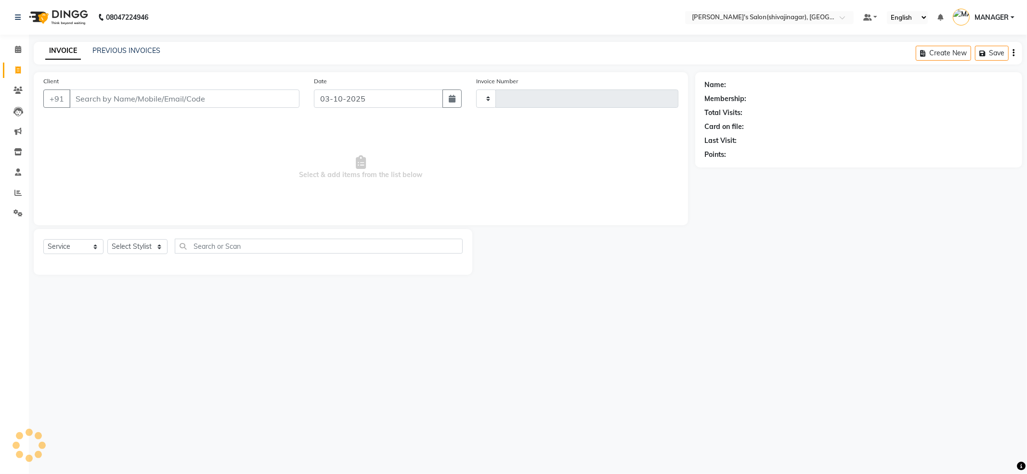
type input "2853"
select select "4174"
click at [104, 105] on input "Client" at bounding box center [184, 99] width 230 height 18
click at [104, 98] on input "Client" at bounding box center [184, 99] width 230 height 18
drag, startPoint x: 104, startPoint y: 98, endPoint x: 110, endPoint y: 92, distance: 8.2
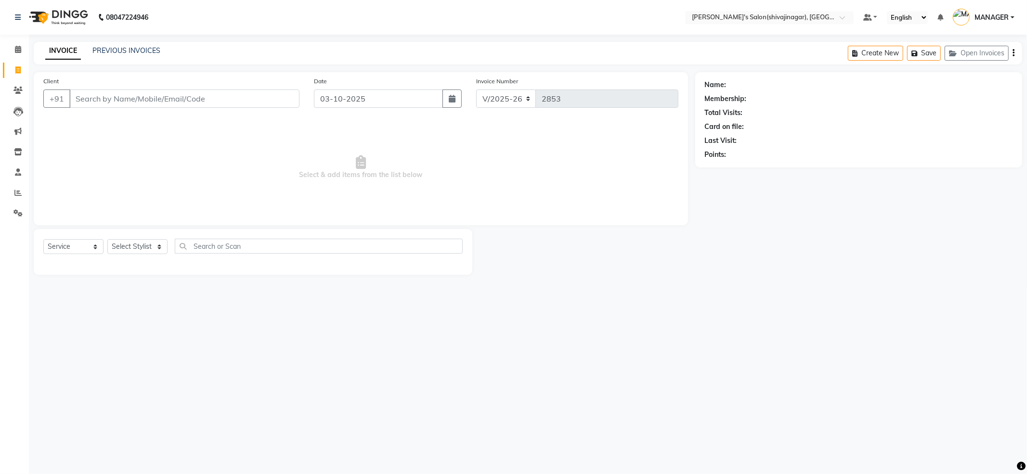
click at [105, 97] on input "Client" at bounding box center [184, 99] width 230 height 18
click at [110, 92] on input "Client" at bounding box center [184, 99] width 230 height 18
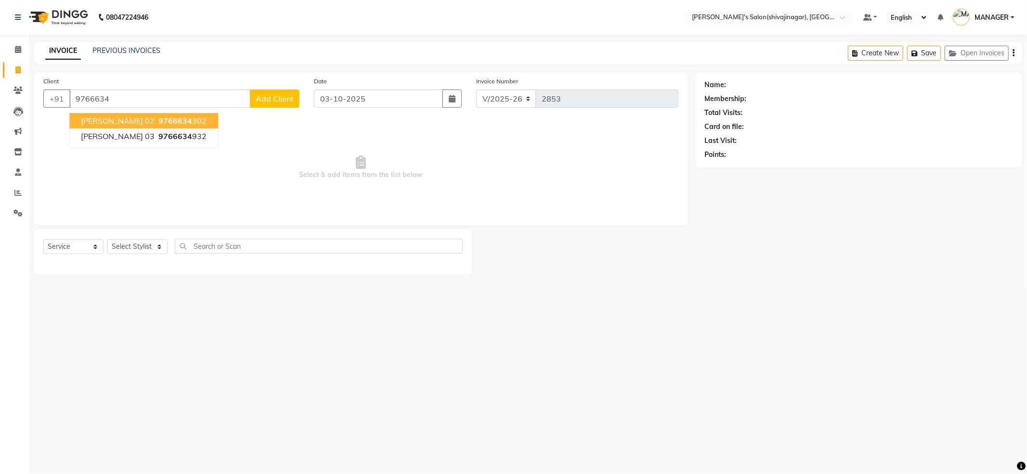
click at [121, 119] on span "[PERSON_NAME] 02" at bounding box center [118, 121] width 74 height 10
type input "9766634302"
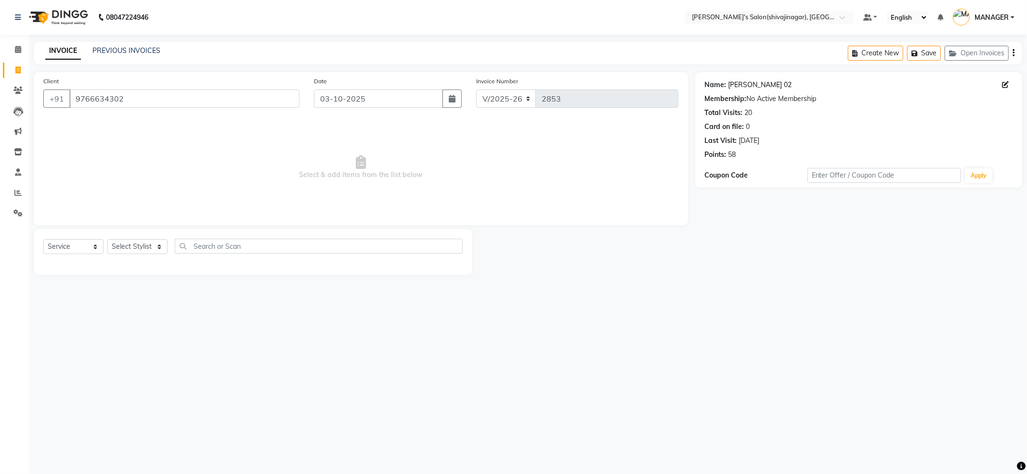
click at [747, 82] on link "[PERSON_NAME] 02" at bounding box center [761, 85] width 64 height 10
click at [128, 243] on select "Select Stylist [PERSON_NAME] MANAGER MISS STAFF MONG'Z. [PERSON_NAME] [PERSON_N…" at bounding box center [137, 246] width 60 height 15
select select "24666"
click at [107, 239] on select "Select Stylist [PERSON_NAME] MANAGER MISS STAFF MONG'Z. [PERSON_NAME] [PERSON_N…" at bounding box center [137, 246] width 60 height 15
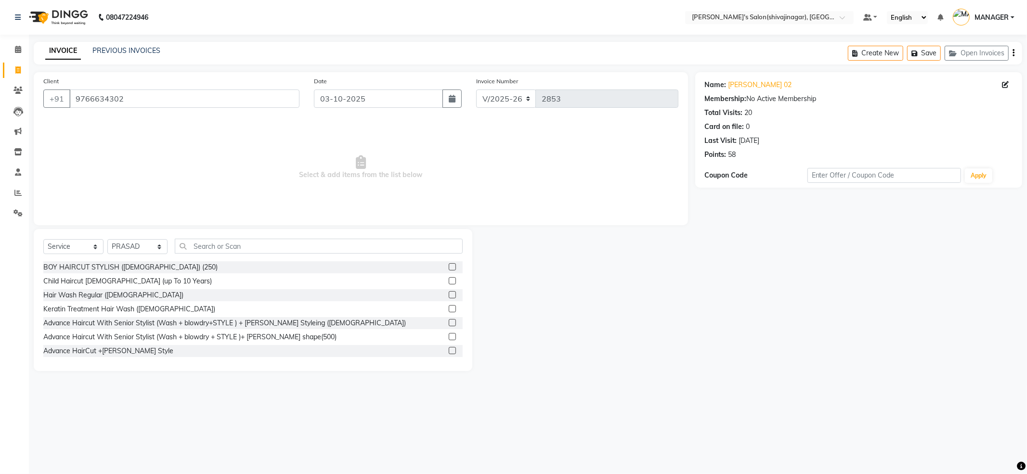
click at [202, 237] on div "Select Service Product Membership Package Voucher Prepaid Gift Card Select Styl…" at bounding box center [253, 300] width 439 height 142
click at [202, 238] on div "Select Service Product Membership Package Voucher Prepaid Gift Card Select Styl…" at bounding box center [253, 300] width 439 height 142
drag, startPoint x: 202, startPoint y: 239, endPoint x: 202, endPoint y: 245, distance: 5.8
click at [202, 240] on input "text" at bounding box center [319, 246] width 288 height 15
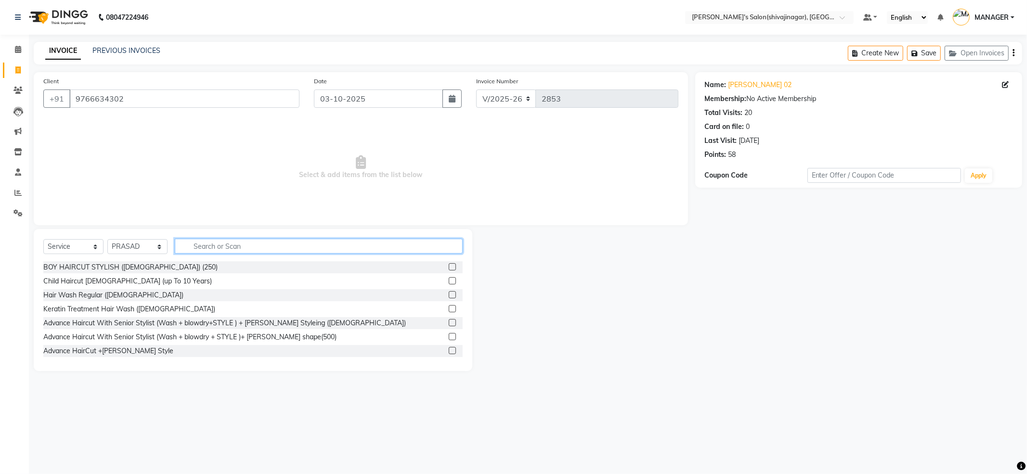
click at [202, 245] on input "text" at bounding box center [319, 246] width 288 height 15
click at [203, 245] on input "text" at bounding box center [319, 246] width 288 height 15
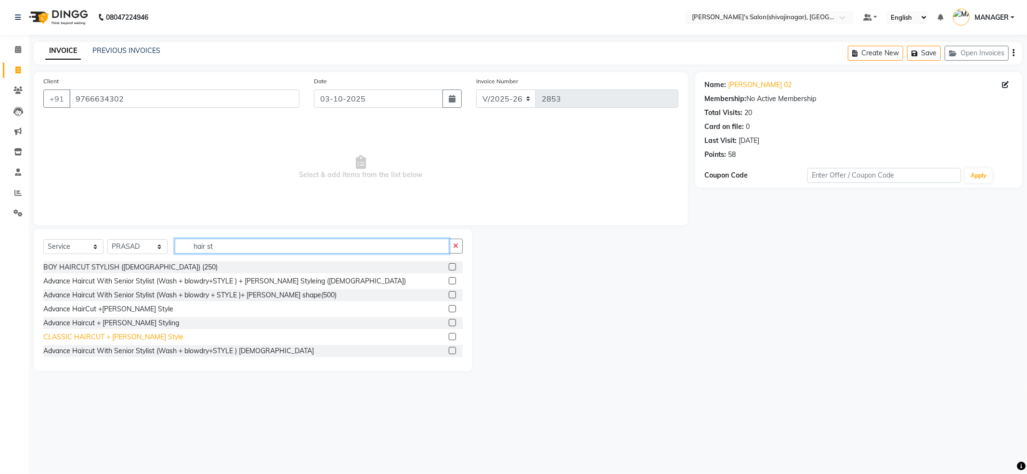
type input "hair st"
click at [82, 335] on div "CLASSIC HAIRCUT + [PERSON_NAME] Style" at bounding box center [113, 337] width 140 height 10
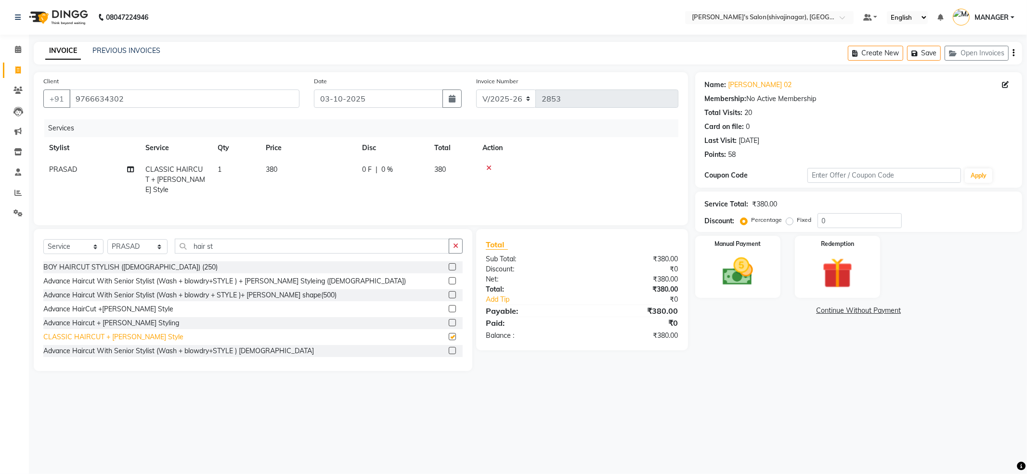
checkbox input "false"
click at [491, 169] on icon at bounding box center [488, 168] width 5 height 7
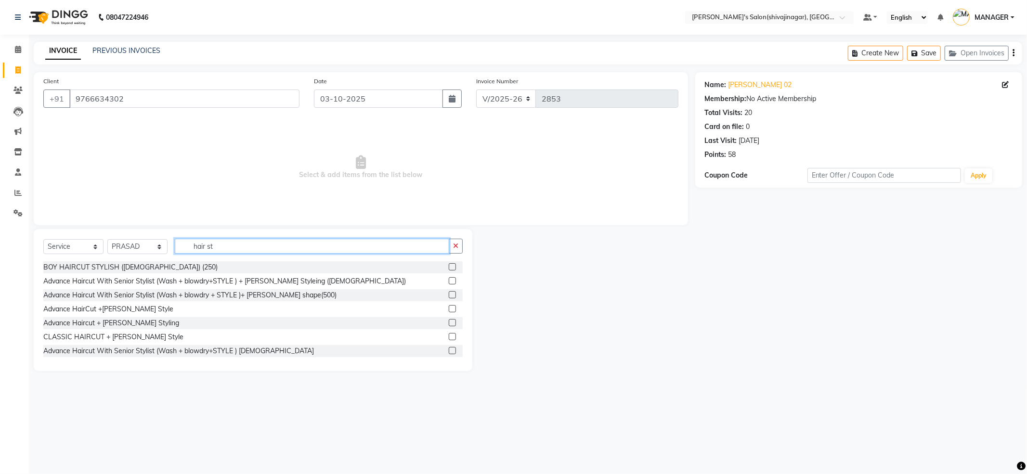
click at [302, 243] on input "hair st" at bounding box center [312, 246] width 274 height 15
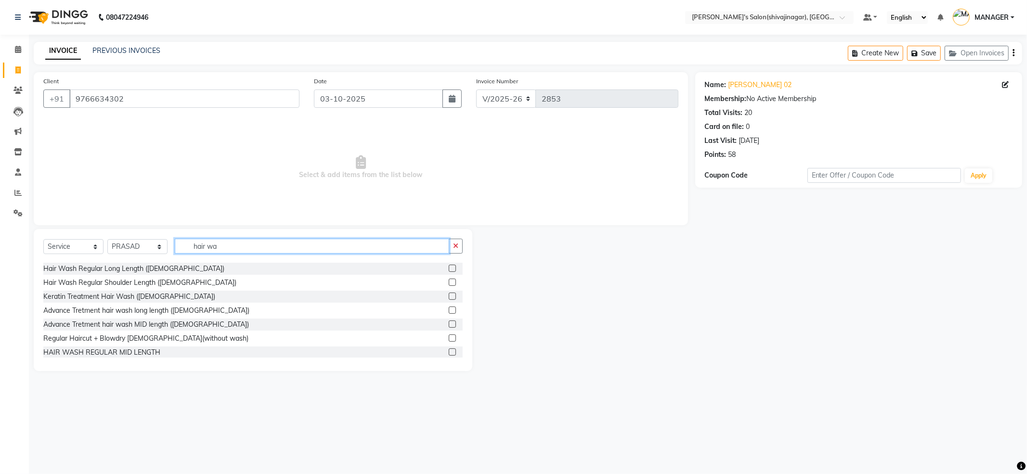
scroll to position [128, 0]
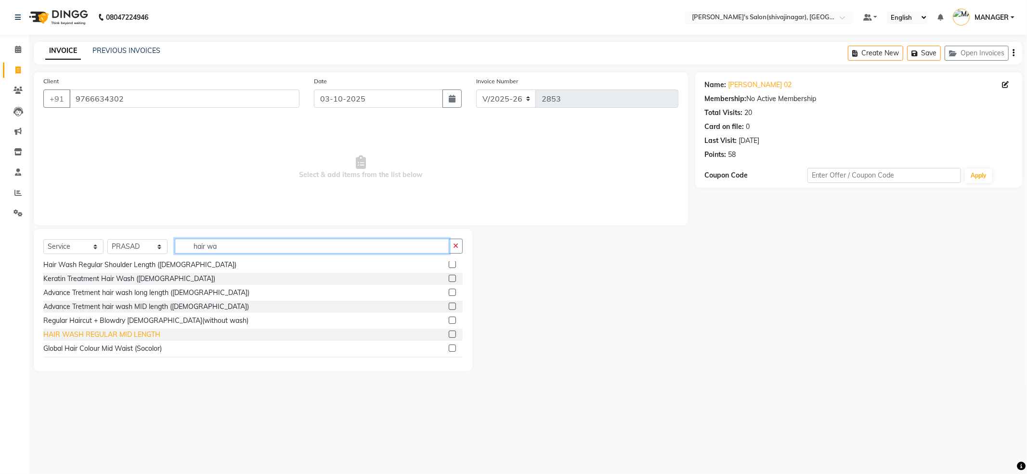
type input "hair wa"
click at [80, 334] on div "HAIR WASH REGULAR MID LENGTH" at bounding box center [101, 335] width 117 height 10
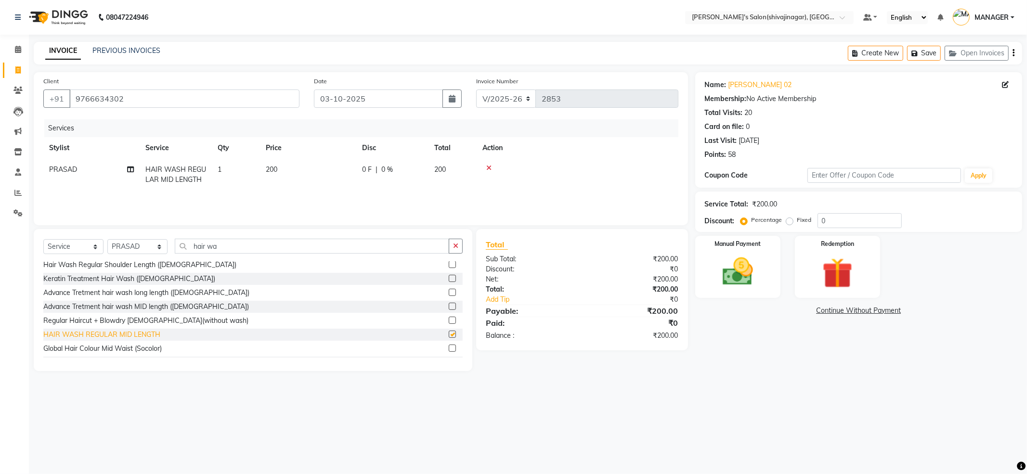
checkbox input "false"
click at [311, 179] on td "200" at bounding box center [308, 175] width 96 height 32
select select "24666"
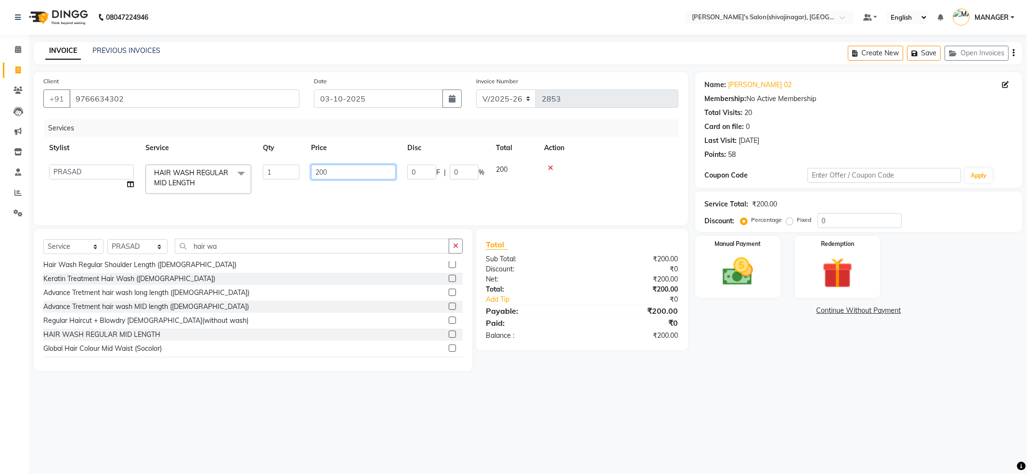
drag, startPoint x: 341, startPoint y: 170, endPoint x: 245, endPoint y: 199, distance: 100.5
click at [245, 199] on tr "[PERSON_NAME] MANAGER MISS STAFF [PERSON_NAME]. [PERSON_NAME] [PERSON_NAME] [PE…" at bounding box center [360, 179] width 635 height 41
type input "300"
click at [735, 259] on img at bounding box center [738, 272] width 52 height 37
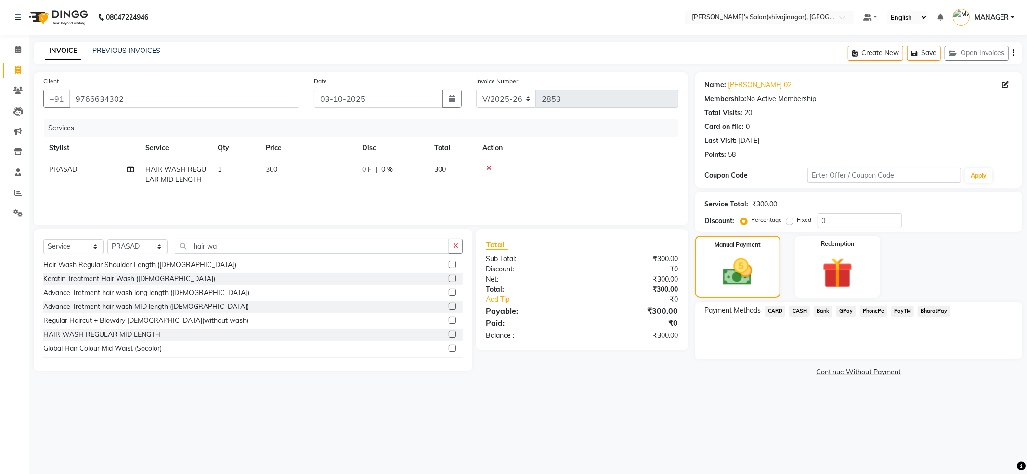
click at [799, 307] on span "CASH" at bounding box center [799, 311] width 21 height 11
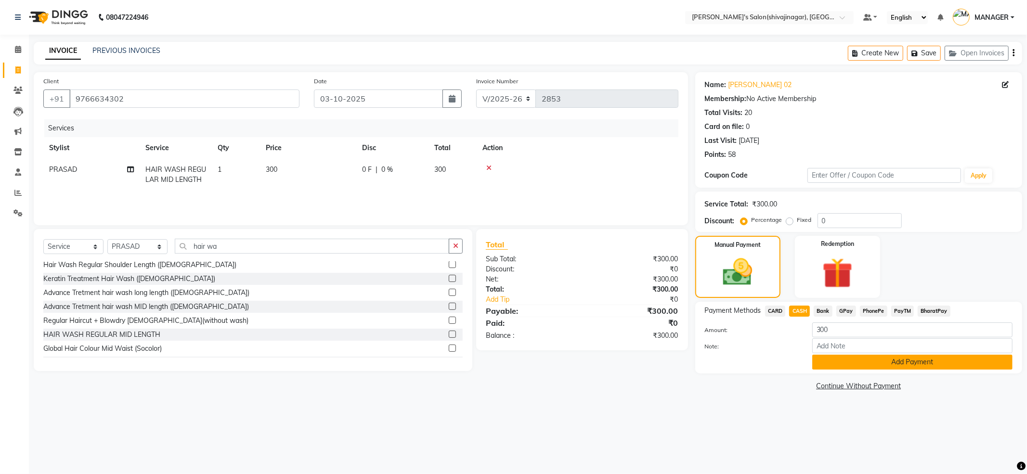
click at [837, 358] on button "Add Payment" at bounding box center [912, 362] width 200 height 15
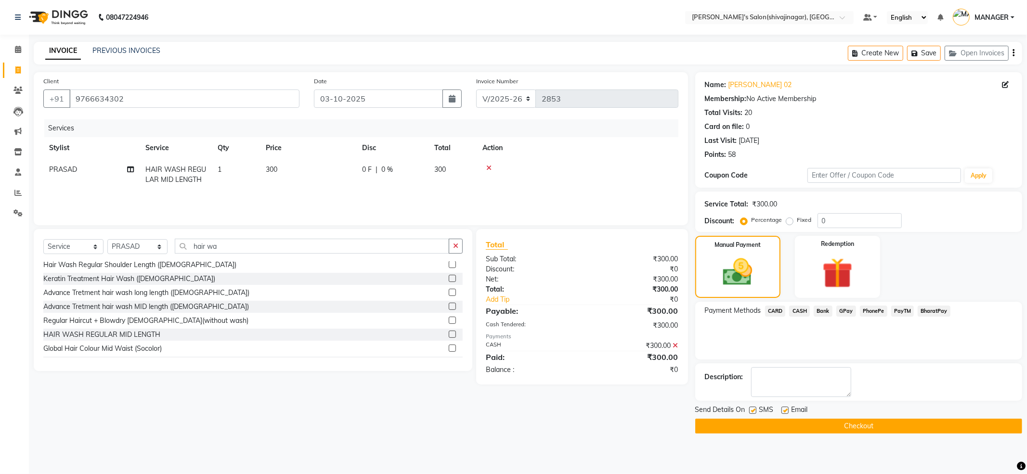
click at [814, 414] on div "Email" at bounding box center [798, 411] width 34 height 12
click at [813, 432] on button "Checkout" at bounding box center [858, 426] width 327 height 15
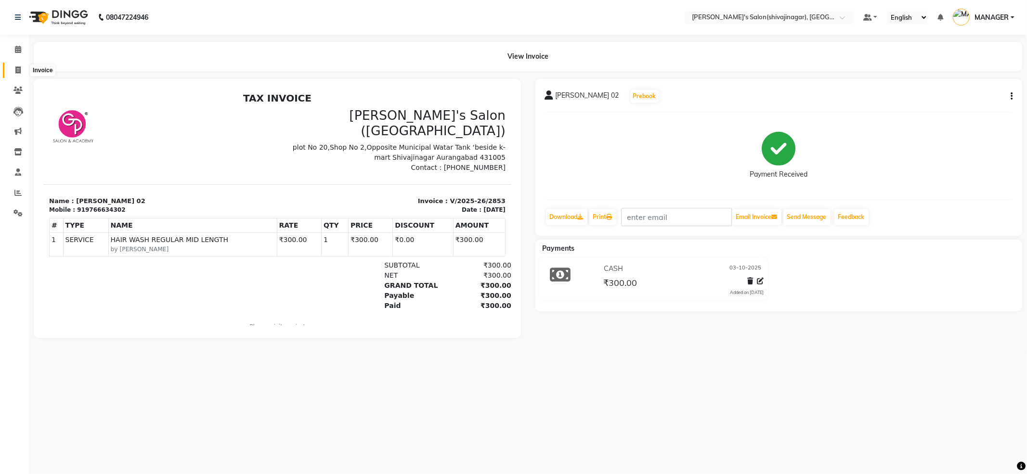
click at [20, 65] on span at bounding box center [18, 70] width 17 height 11
select select "service"
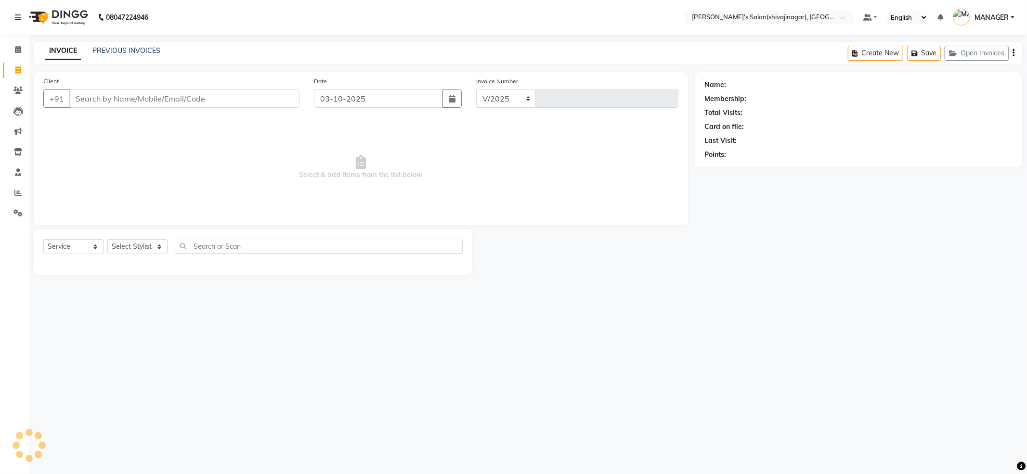
select select "4174"
type input "2854"
click at [132, 93] on input "Client" at bounding box center [184, 99] width 230 height 18
type input "9021037950"
click at [266, 95] on span "Add Client" at bounding box center [275, 99] width 38 height 10
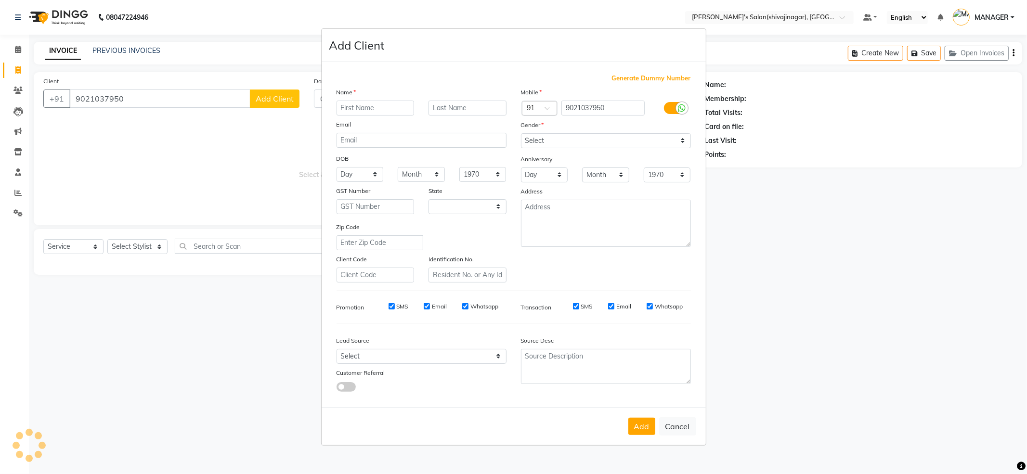
select select "22"
click at [364, 106] on input "text" at bounding box center [376, 108] width 78 height 15
type input "[PERSON_NAME] 02"
click at [547, 139] on select "Select [DEMOGRAPHIC_DATA] [DEMOGRAPHIC_DATA] Other Prefer Not To Say" at bounding box center [606, 140] width 170 height 15
select select "[DEMOGRAPHIC_DATA]"
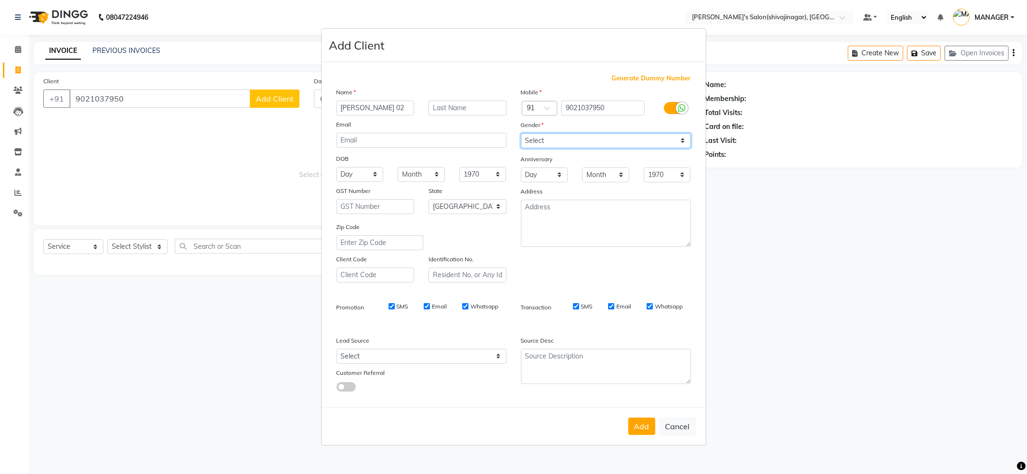
click at [521, 134] on select "Select [DEMOGRAPHIC_DATA] [DEMOGRAPHIC_DATA] Other Prefer Not To Say" at bounding box center [606, 140] width 170 height 15
click at [649, 425] on button "Add" at bounding box center [641, 426] width 27 height 17
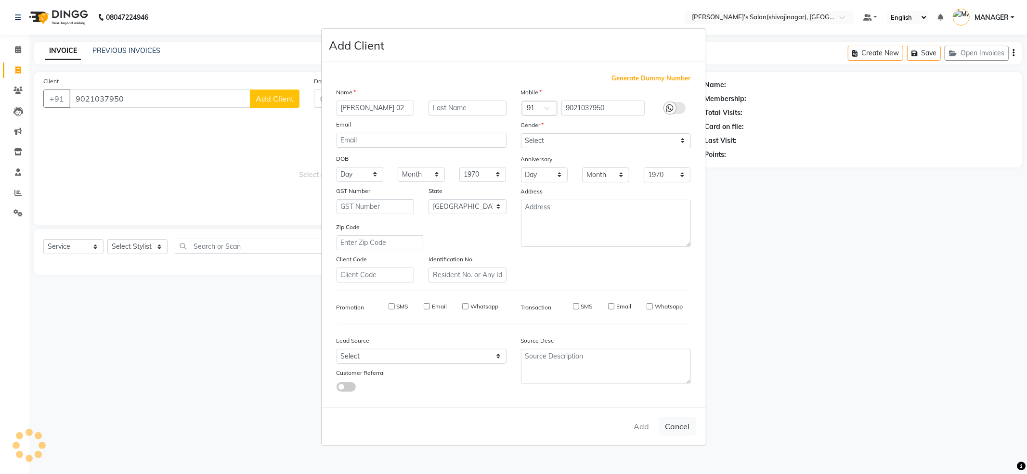
select select
select select "null"
select select
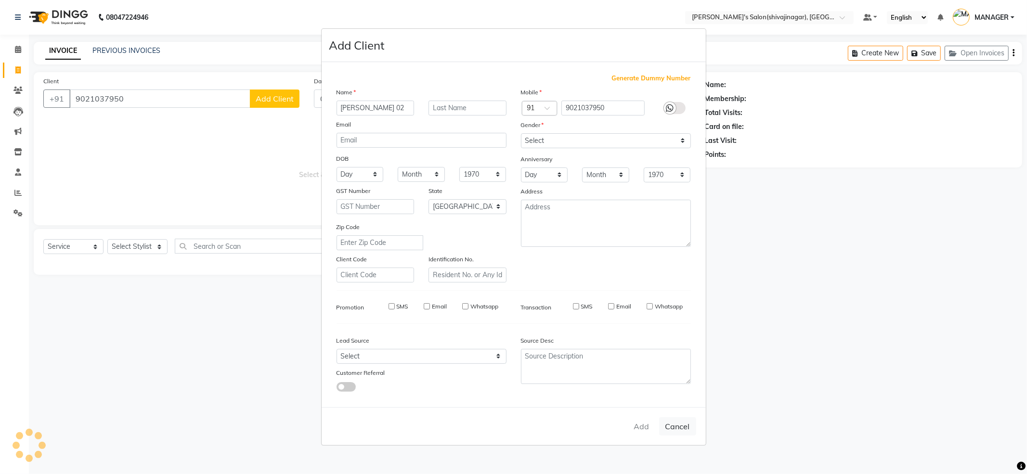
select select
checkbox input "false"
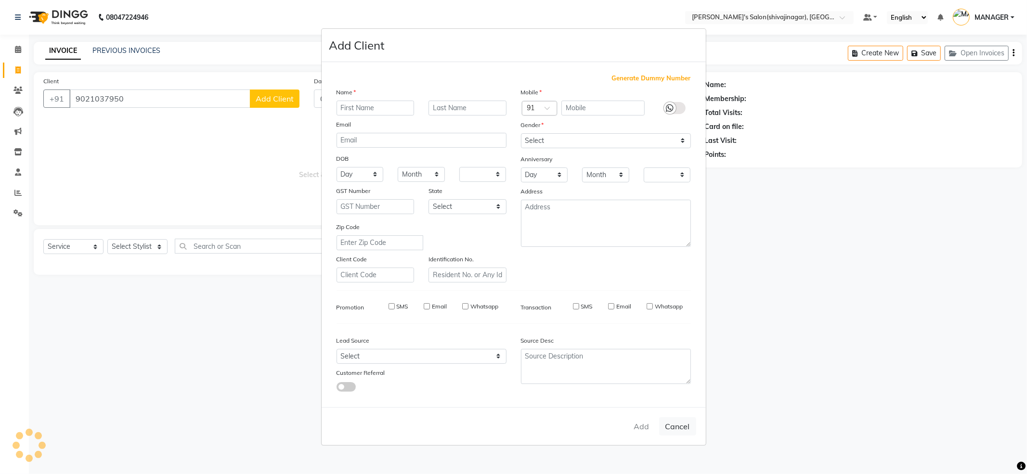
checkbox input "false"
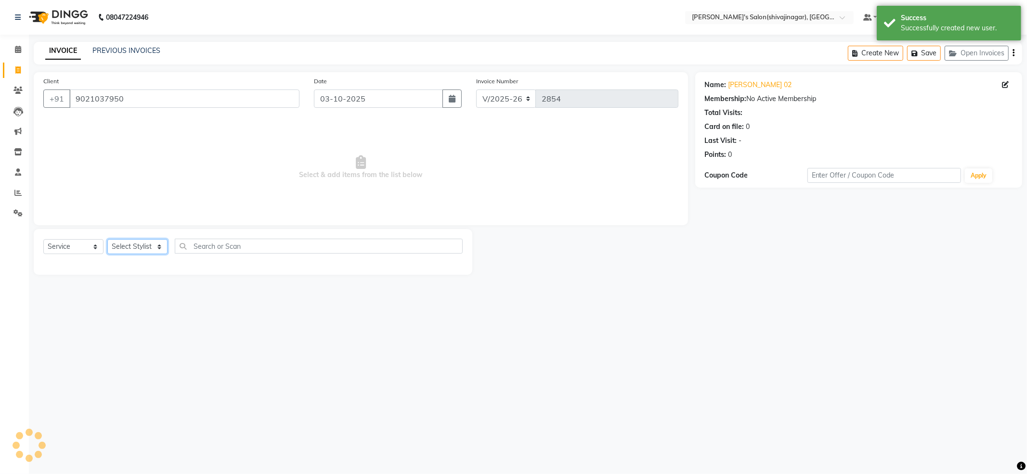
click at [157, 243] on select "Select Stylist [PERSON_NAME] MANAGER MISS STAFF MONG'Z. [PERSON_NAME] [PERSON_N…" at bounding box center [137, 246] width 60 height 15
select select "82728"
click at [107, 239] on select "Select Stylist [PERSON_NAME] MANAGER MISS STAFF MONG'Z. [PERSON_NAME] [PERSON_N…" at bounding box center [137, 246] width 60 height 15
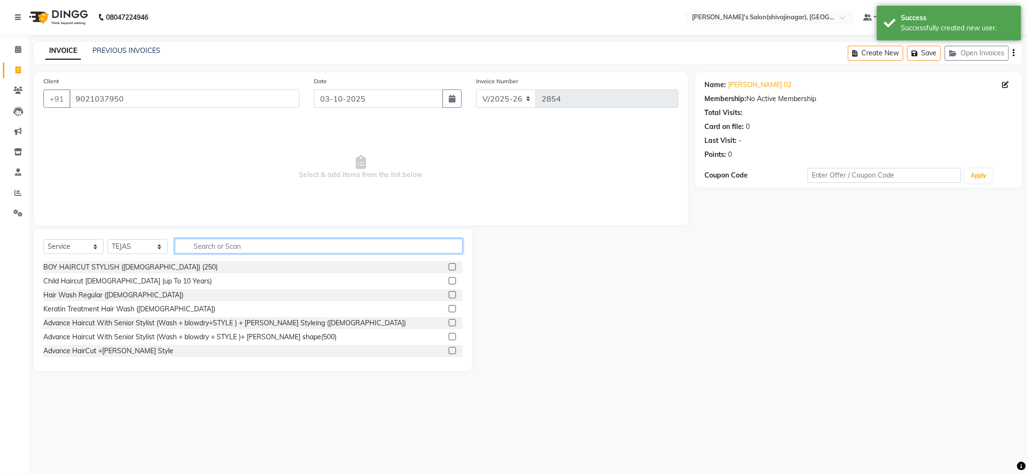
click at [227, 250] on input "text" at bounding box center [319, 246] width 288 height 15
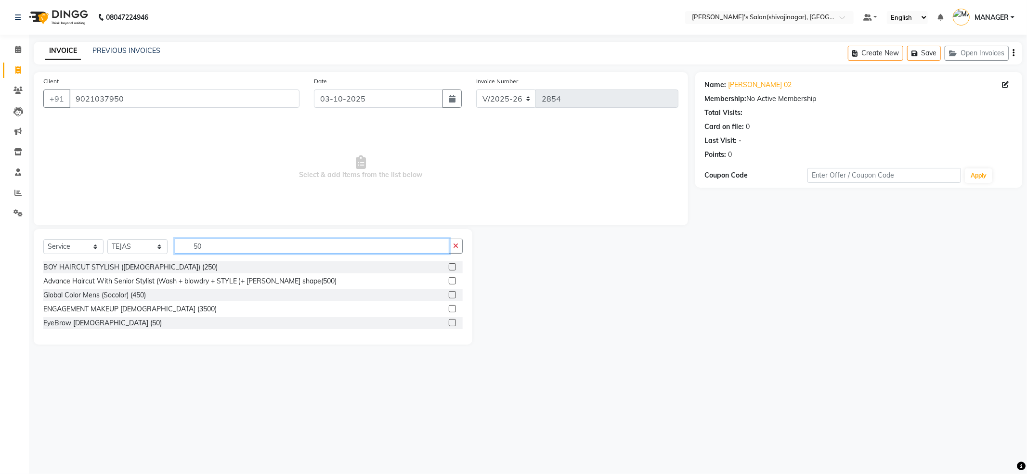
click at [217, 246] on input "50" at bounding box center [312, 246] width 274 height 15
type input "5"
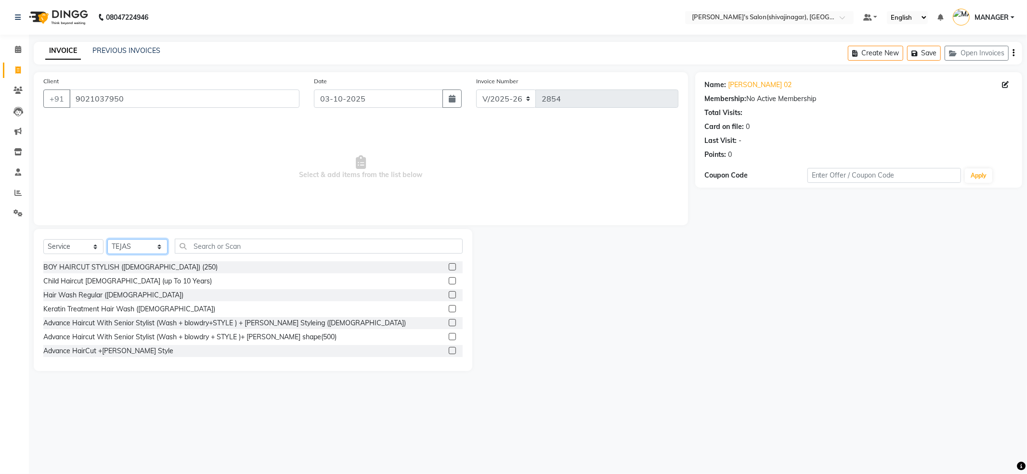
click at [142, 251] on select "Select Stylist [PERSON_NAME] MANAGER MISS STAFF MONG'Z. [PERSON_NAME] [PERSON_N…" at bounding box center [137, 246] width 60 height 15
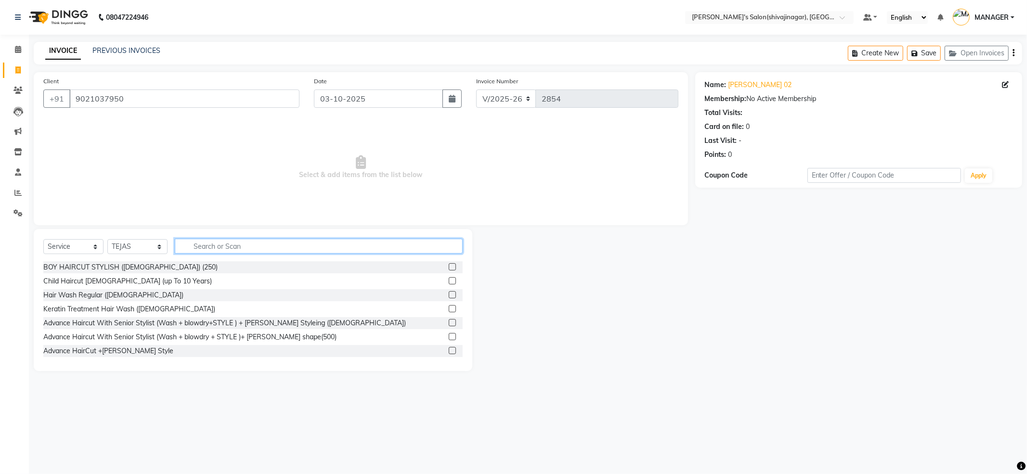
click at [246, 247] on input "text" at bounding box center [319, 246] width 288 height 15
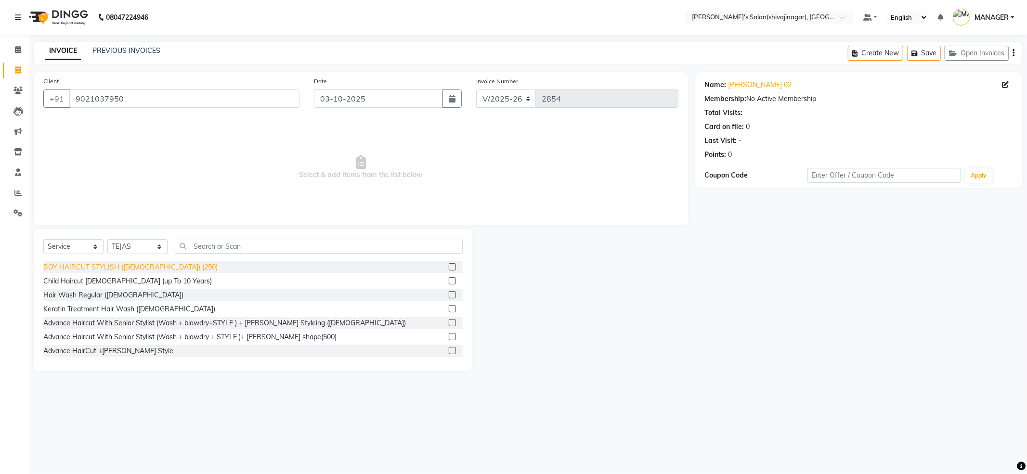
click at [156, 266] on div "BOY HAIRCUT STYLISH ([DEMOGRAPHIC_DATA]) (250)" at bounding box center [130, 267] width 174 height 10
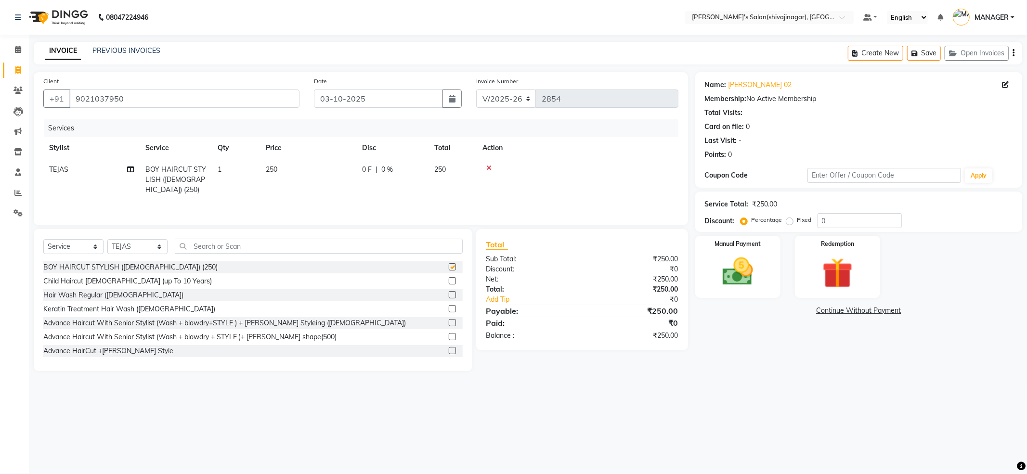
checkbox input "false"
click at [151, 241] on select "Select Stylist [PERSON_NAME] MANAGER MISS STAFF MONG'Z. [PERSON_NAME] [PERSON_N…" at bounding box center [137, 246] width 60 height 15
select select "30676"
click at [107, 239] on select "Select Stylist [PERSON_NAME] MANAGER MISS STAFF MONG'Z. [PERSON_NAME] [PERSON_N…" at bounding box center [137, 246] width 60 height 15
click at [191, 250] on input "text" at bounding box center [319, 246] width 288 height 15
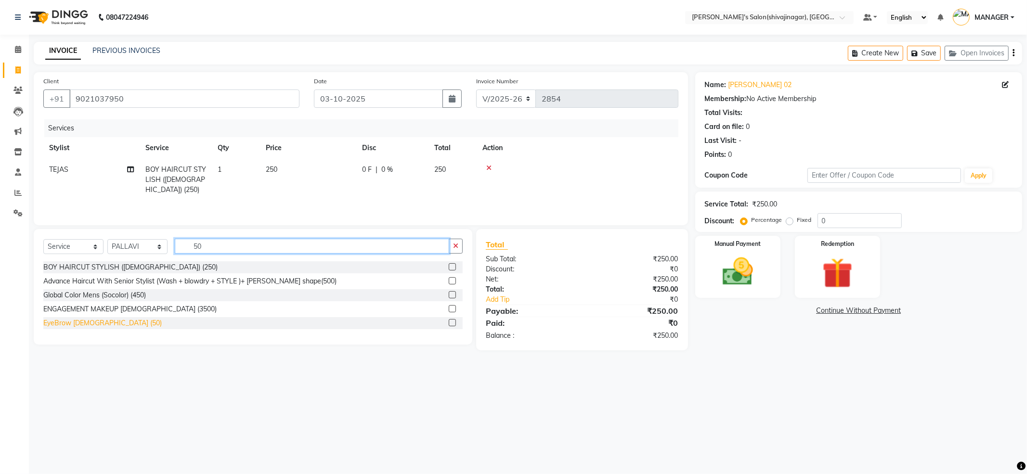
type input "50"
click at [92, 322] on div "EyeBrow [DEMOGRAPHIC_DATA] (50)" at bounding box center [102, 323] width 118 height 10
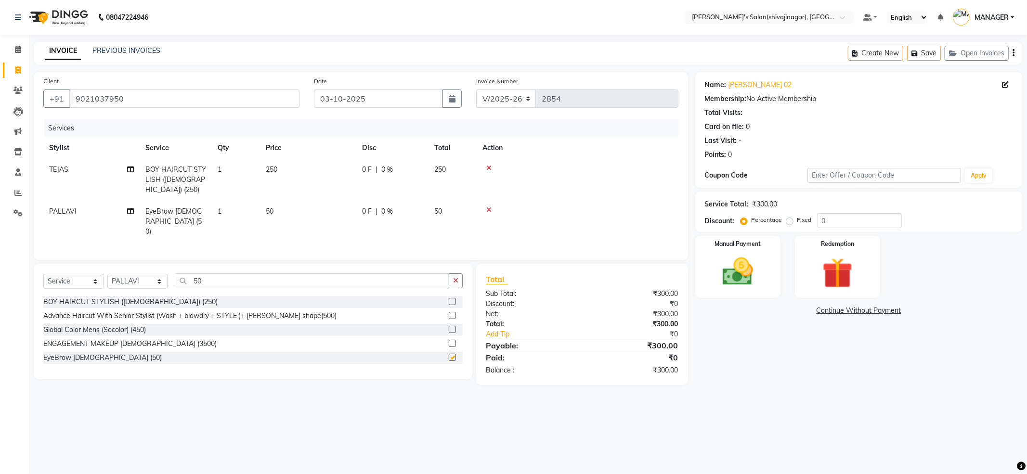
checkbox input "false"
click at [206, 274] on input "50" at bounding box center [312, 280] width 274 height 15
type input "5"
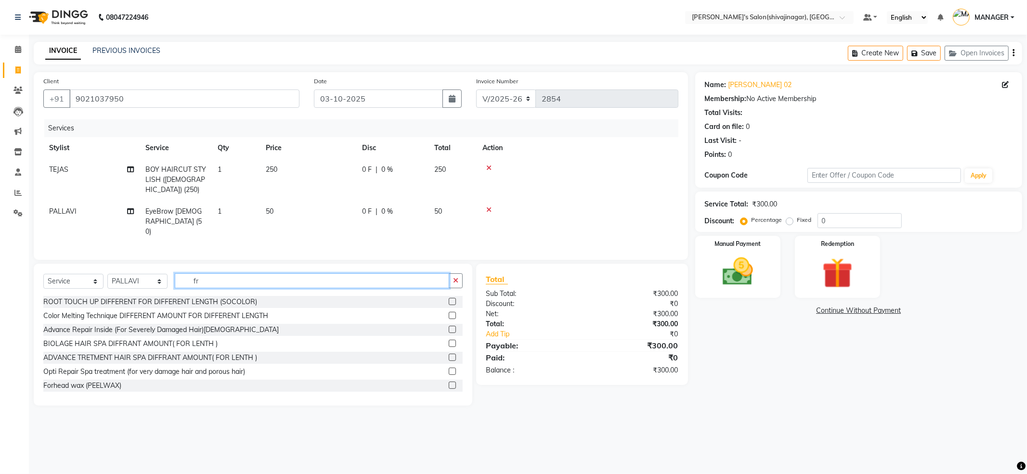
type input "f"
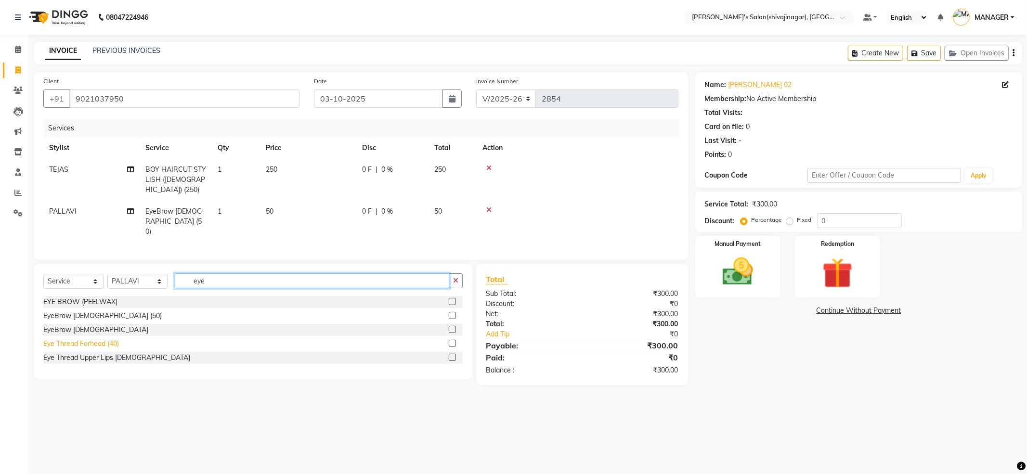
type input "eye"
click at [91, 339] on div "Eye Thread Forhead (40)" at bounding box center [81, 344] width 76 height 10
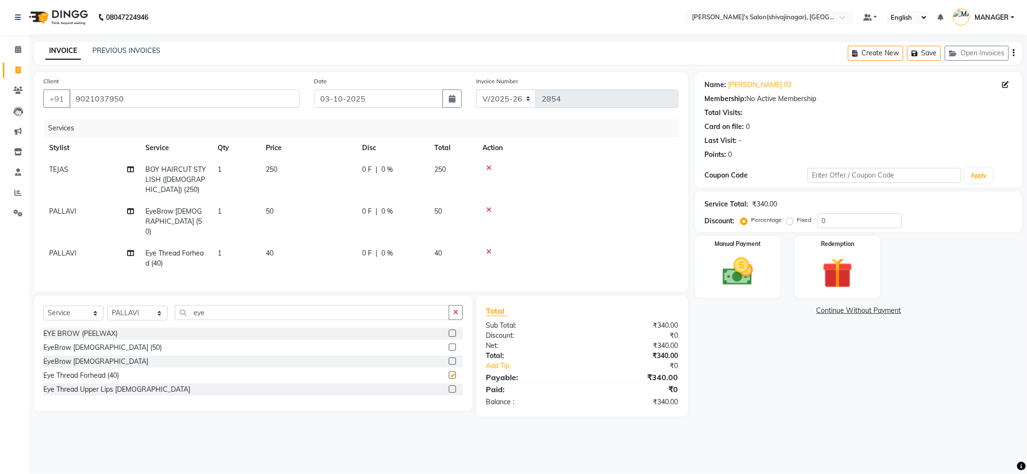
checkbox input "false"
click at [91, 385] on div "Eye Thread Upper Lips [DEMOGRAPHIC_DATA]" at bounding box center [116, 390] width 147 height 10
checkbox input "false"
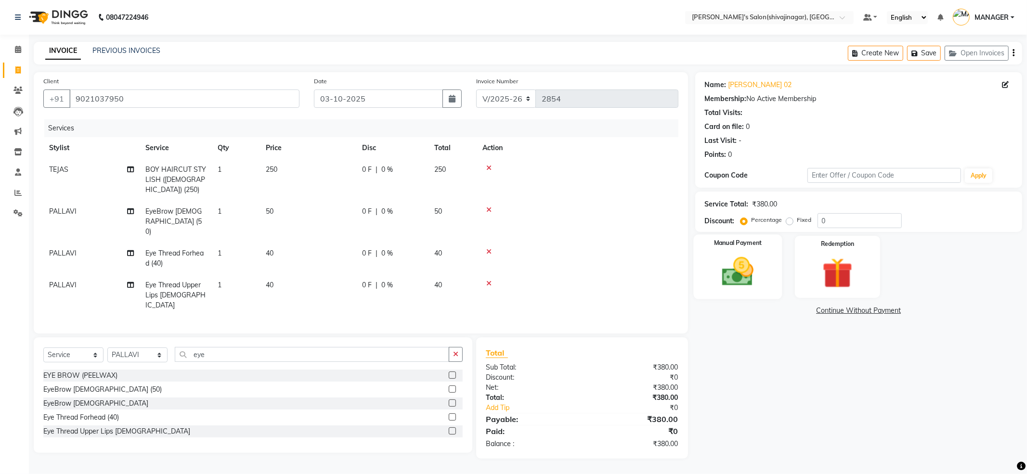
click at [723, 247] on label "Manual Payment" at bounding box center [738, 243] width 48 height 9
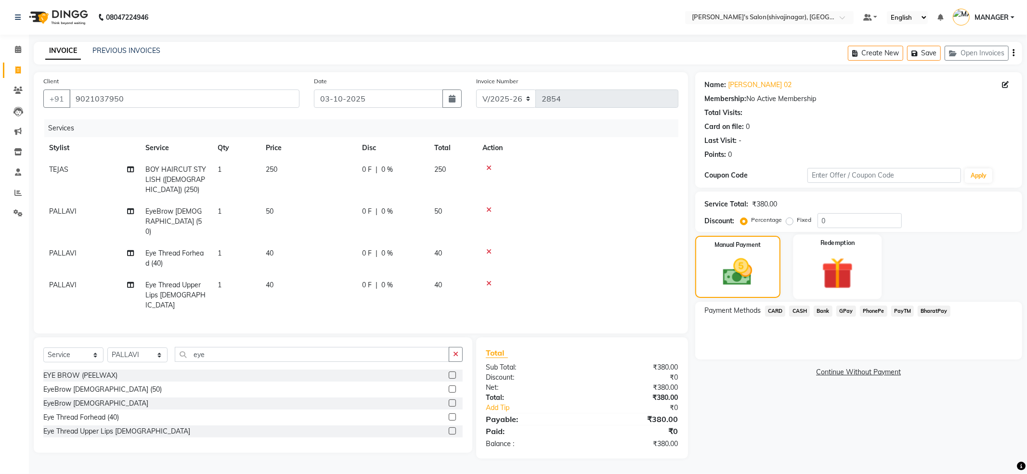
click at [833, 272] on img at bounding box center [838, 273] width 52 height 39
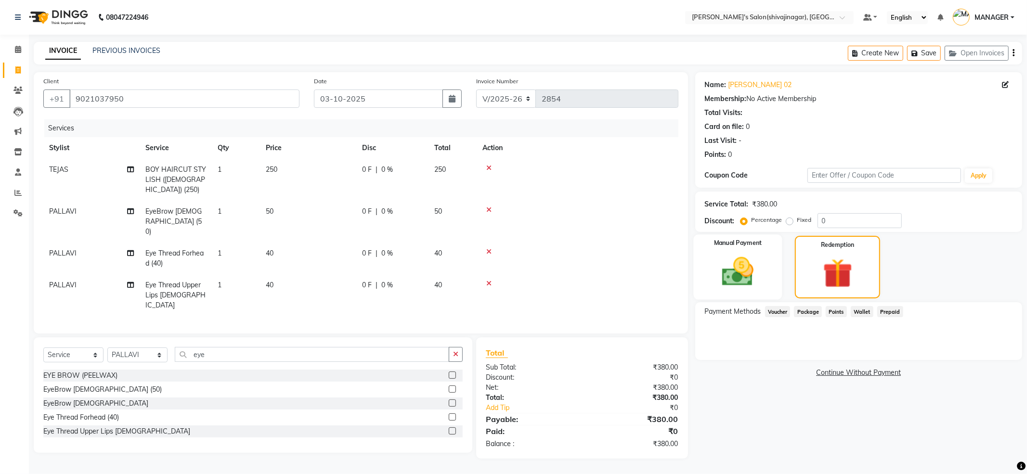
click at [777, 271] on div "Manual Payment" at bounding box center [737, 266] width 89 height 65
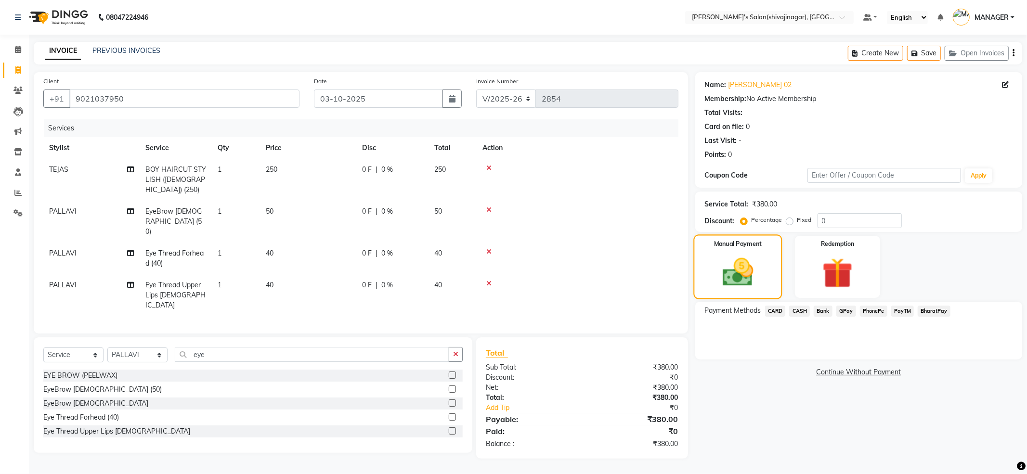
click at [767, 272] on div "Manual Payment" at bounding box center [737, 266] width 89 height 65
click at [831, 285] on img at bounding box center [838, 273] width 52 height 39
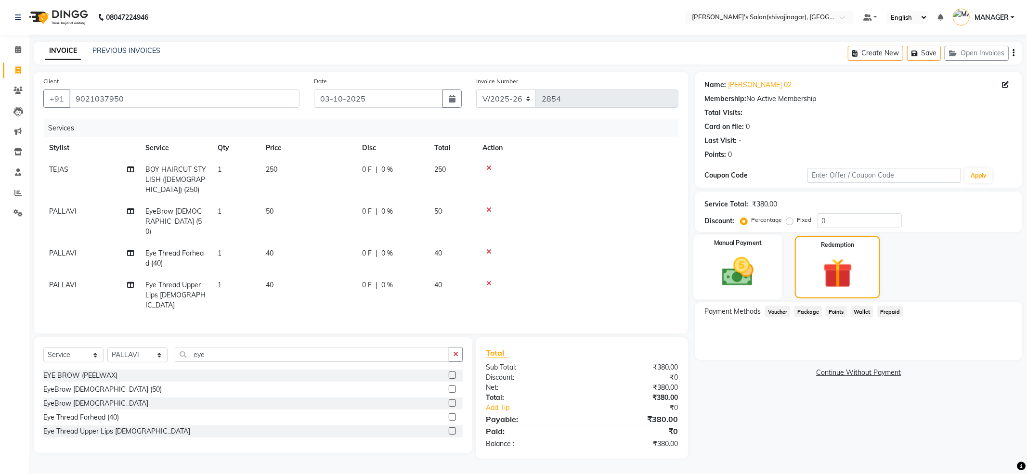
click at [759, 297] on div "Manual Payment" at bounding box center [737, 266] width 89 height 65
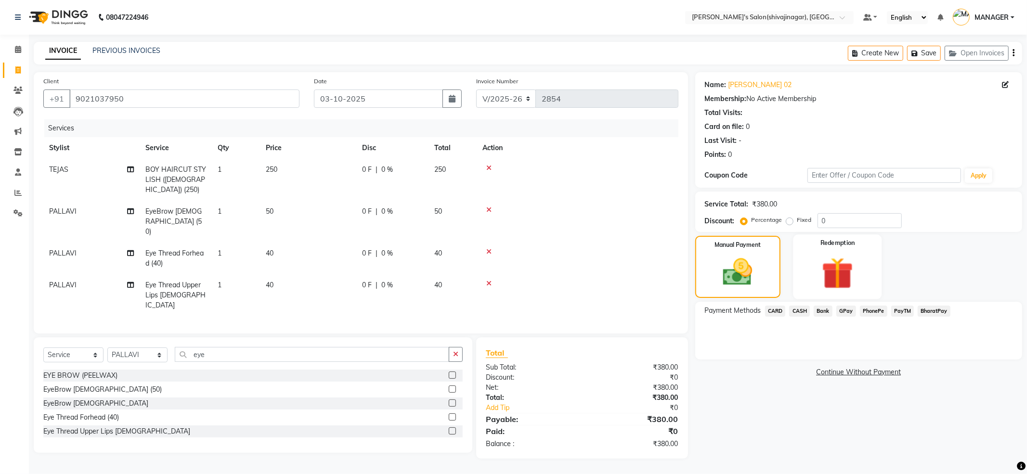
click at [823, 259] on img at bounding box center [838, 273] width 52 height 39
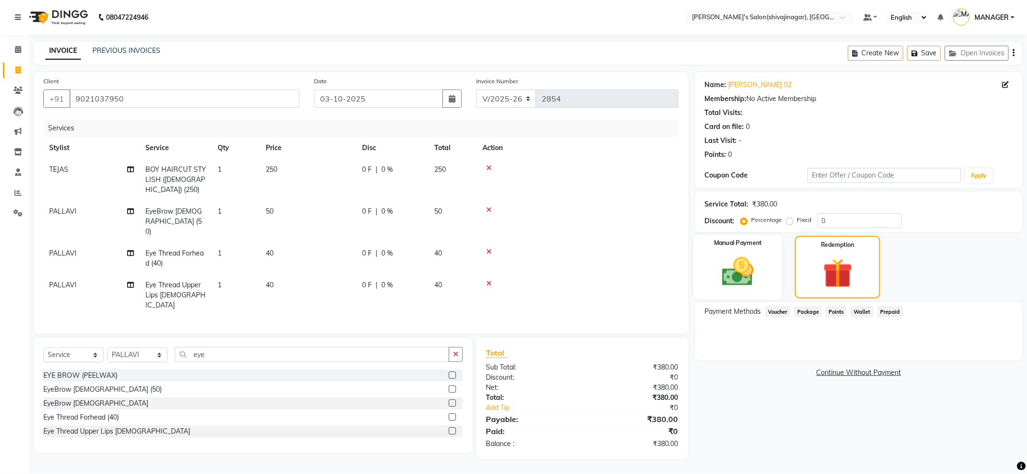
click at [737, 257] on img at bounding box center [738, 272] width 52 height 37
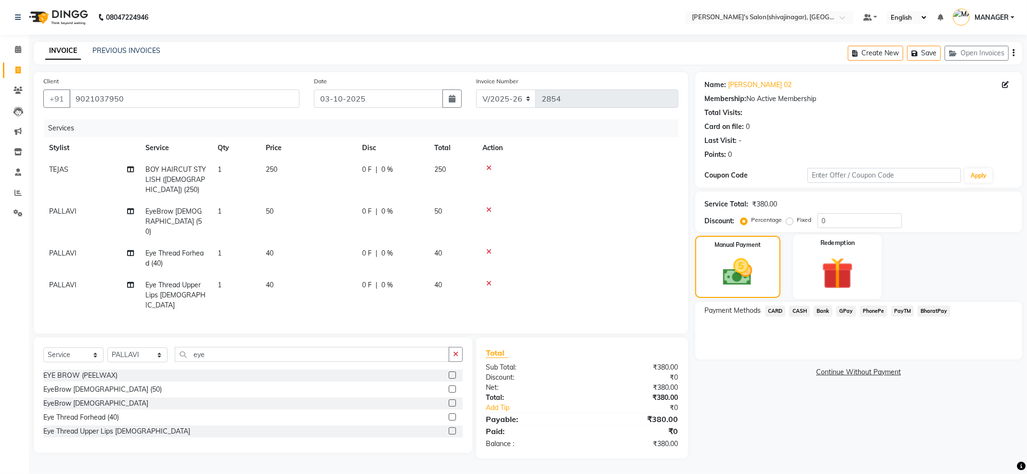
click at [821, 282] on img at bounding box center [838, 273] width 52 height 39
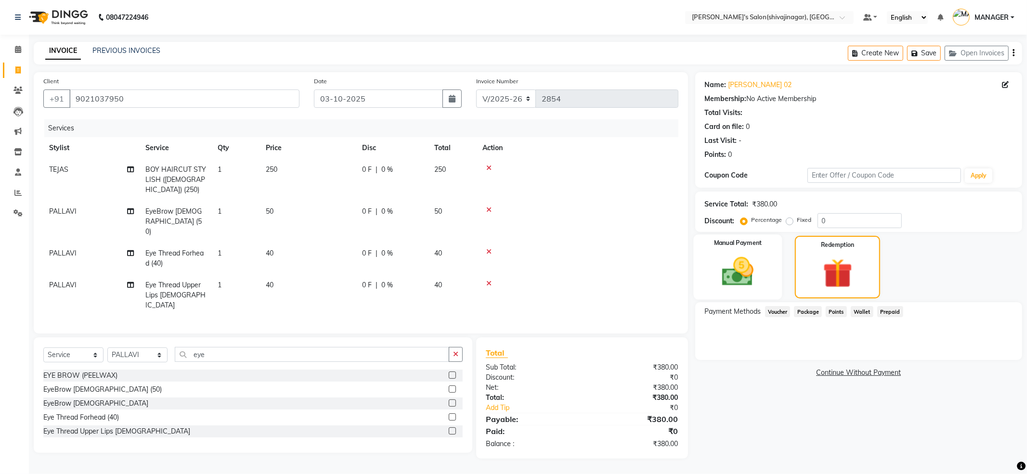
click at [764, 287] on div "Manual Payment" at bounding box center [737, 266] width 89 height 65
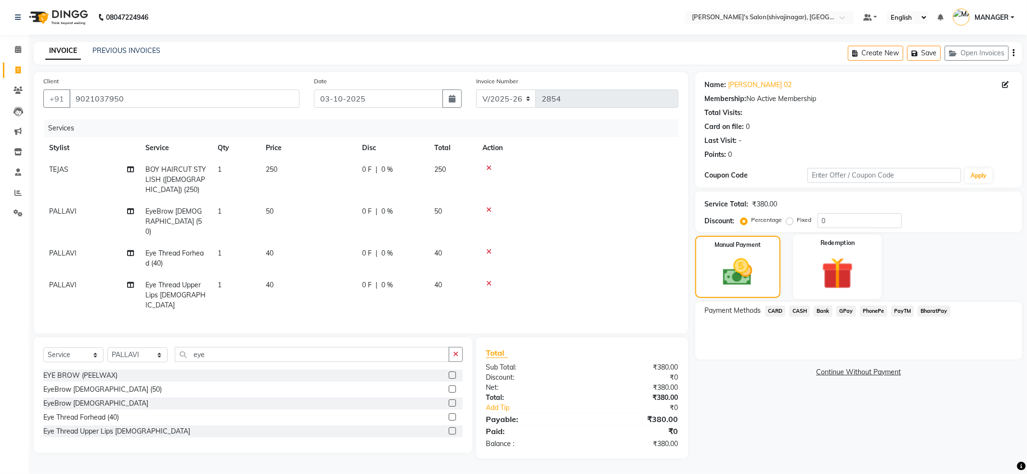
click at [840, 266] on img at bounding box center [838, 273] width 52 height 39
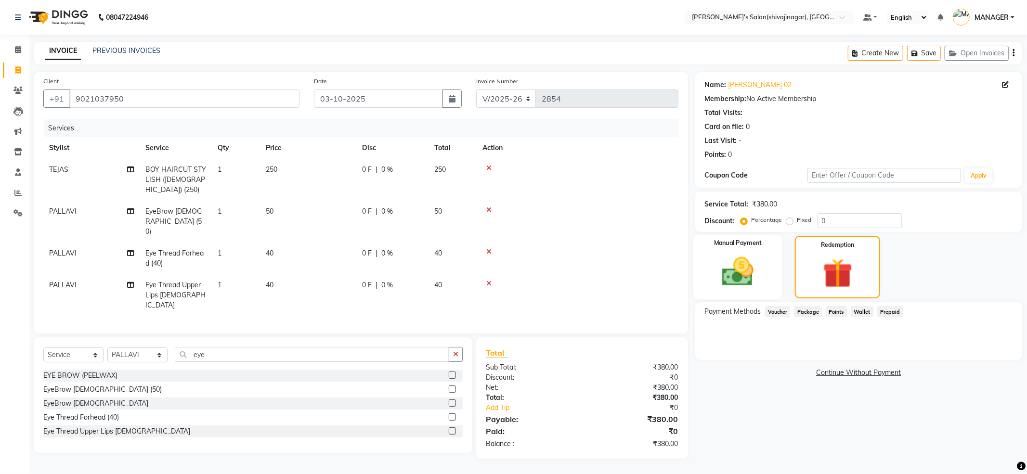
click at [754, 294] on div "Manual Payment" at bounding box center [737, 266] width 89 height 65
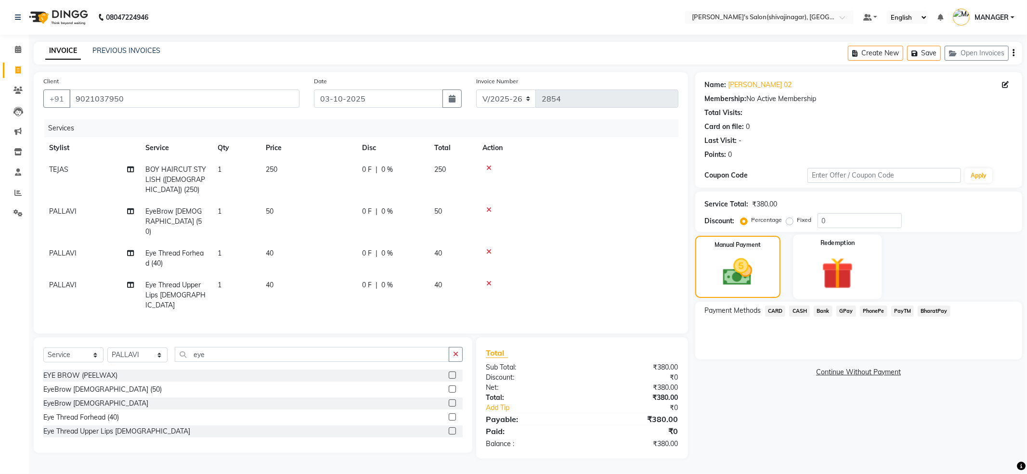
drag, startPoint x: 823, startPoint y: 256, endPoint x: 783, endPoint y: 270, distance: 42.8
click at [824, 256] on img at bounding box center [838, 273] width 50 height 38
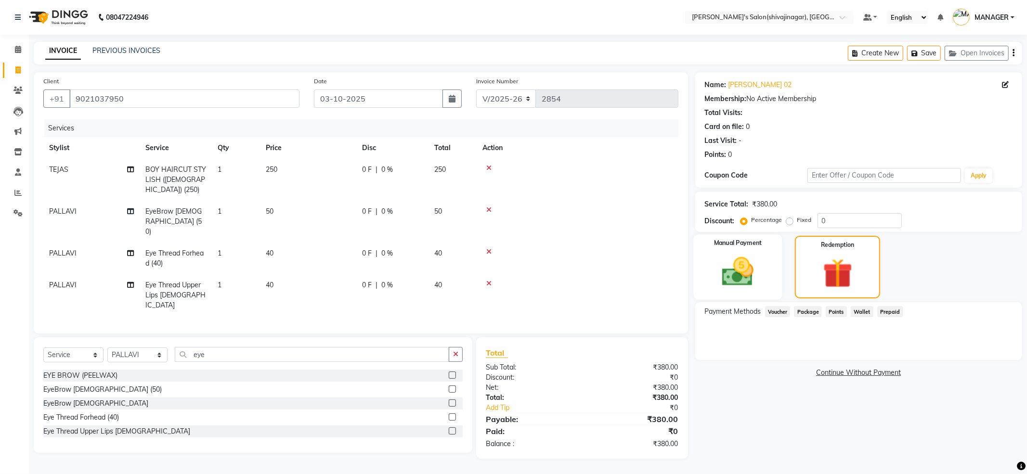
click at [759, 264] on img at bounding box center [738, 272] width 52 height 37
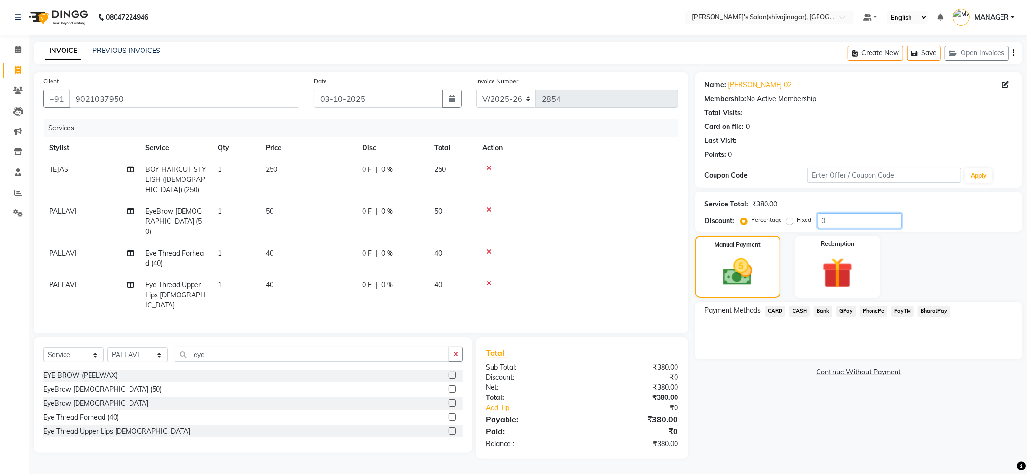
click at [824, 214] on input "0" at bounding box center [860, 220] width 84 height 15
click at [852, 226] on input "0" at bounding box center [860, 220] width 84 height 15
click at [839, 216] on input "0" at bounding box center [860, 220] width 84 height 15
drag, startPoint x: 813, startPoint y: 308, endPoint x: 855, endPoint y: 320, distance: 43.5
click at [815, 308] on div "Bank" at bounding box center [821, 312] width 23 height 13
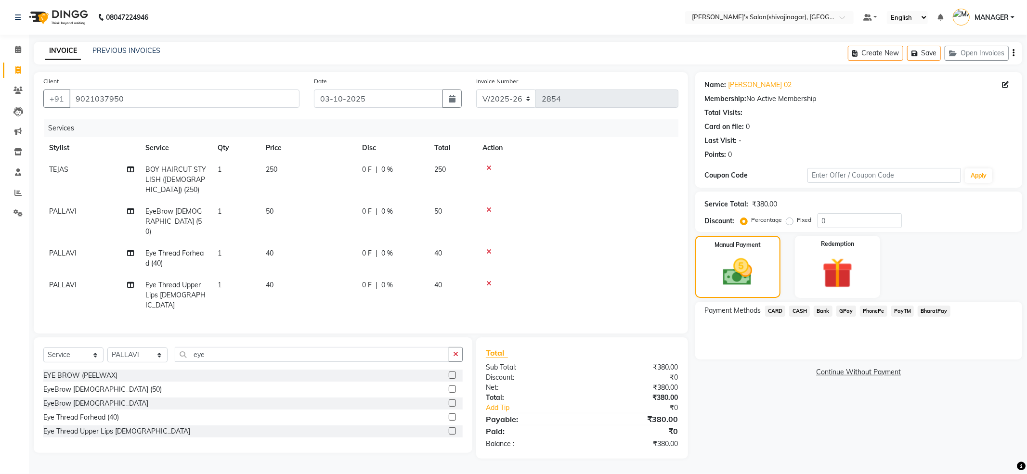
click at [794, 308] on span "CASH" at bounding box center [799, 311] width 21 height 11
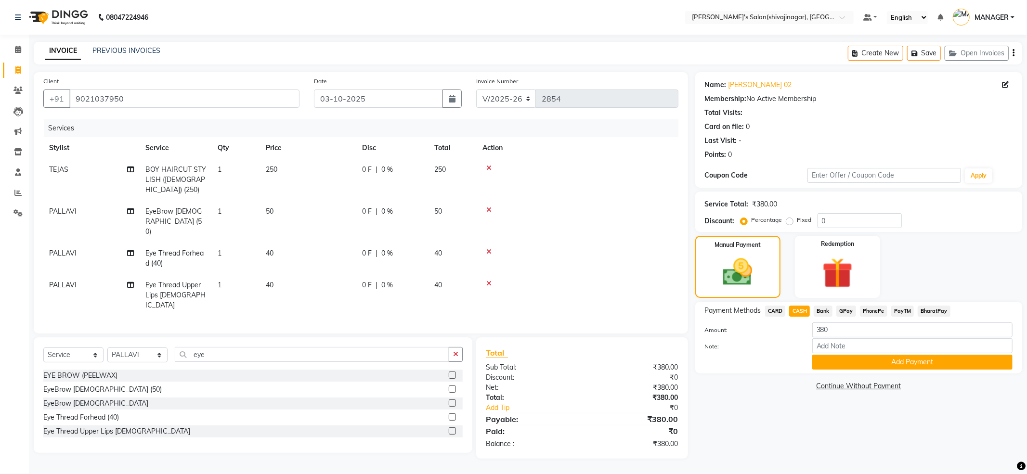
click at [867, 313] on span "PhonePe" at bounding box center [873, 311] width 27 height 11
click at [909, 309] on span "PayTM" at bounding box center [902, 311] width 23 height 11
click at [852, 314] on span "GPay" at bounding box center [846, 311] width 20 height 11
click at [845, 323] on input "380" at bounding box center [912, 330] width 200 height 15
click at [906, 311] on span "PayTM" at bounding box center [902, 311] width 23 height 11
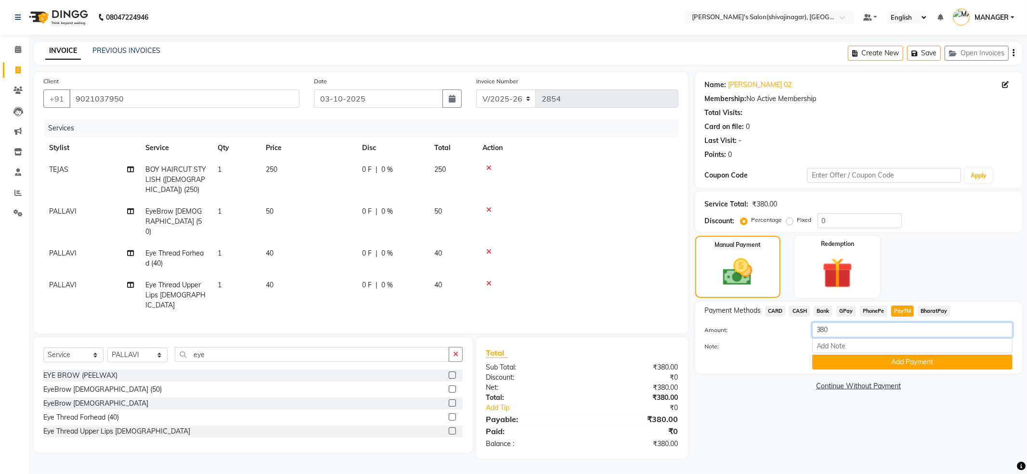
click at [888, 324] on input "380" at bounding box center [912, 330] width 200 height 15
type input "350"
click at [890, 362] on button "Add Payment" at bounding box center [912, 362] width 200 height 15
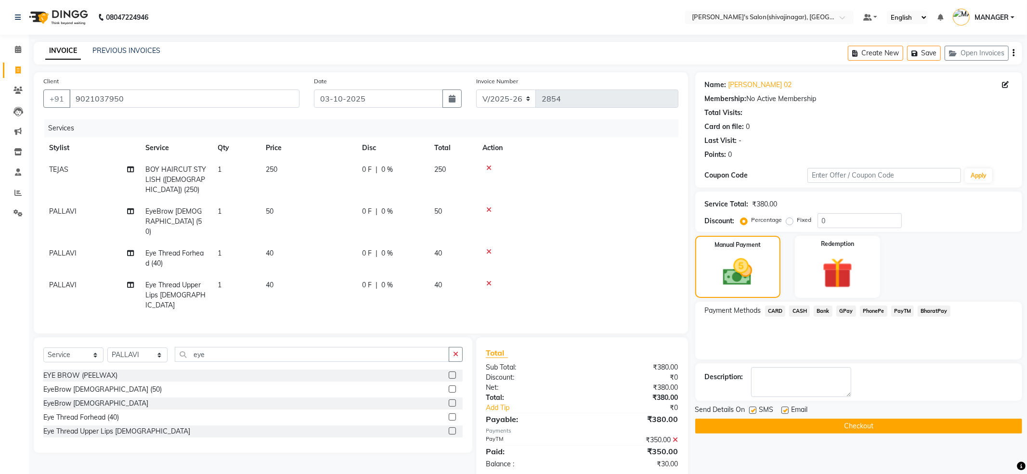
click at [767, 422] on button "Checkout" at bounding box center [858, 426] width 327 height 15
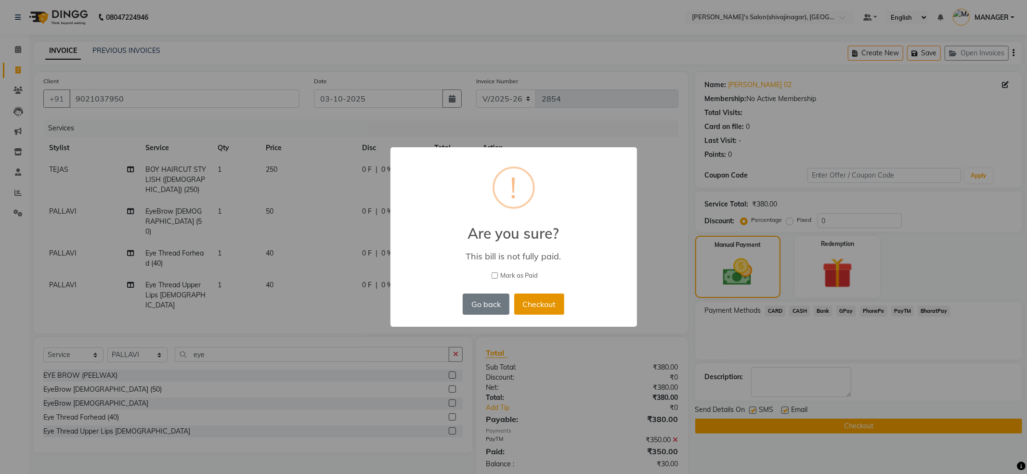
click at [531, 303] on button "Checkout" at bounding box center [539, 304] width 50 height 21
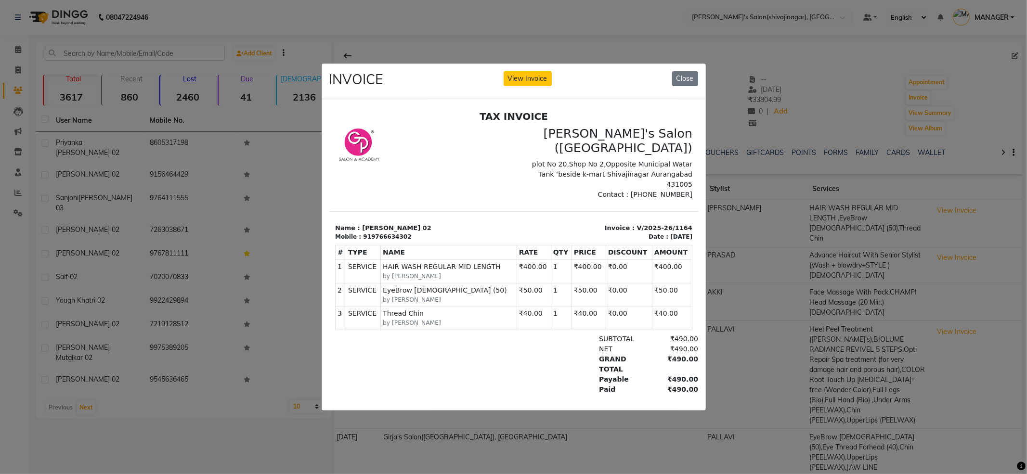
click at [846, 295] on ngb-modal-window "INVOICE View Invoice Close" at bounding box center [513, 237] width 1027 height 474
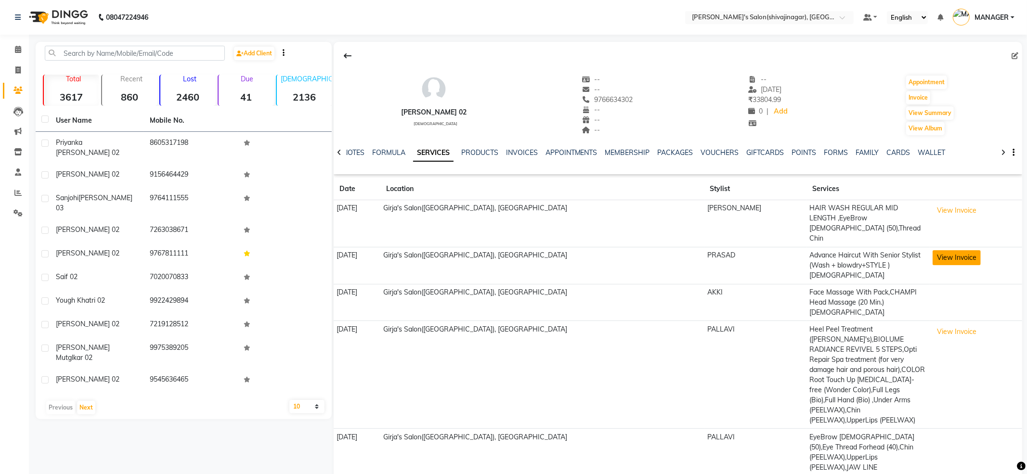
click at [936, 250] on button "View Invoice" at bounding box center [957, 257] width 48 height 15
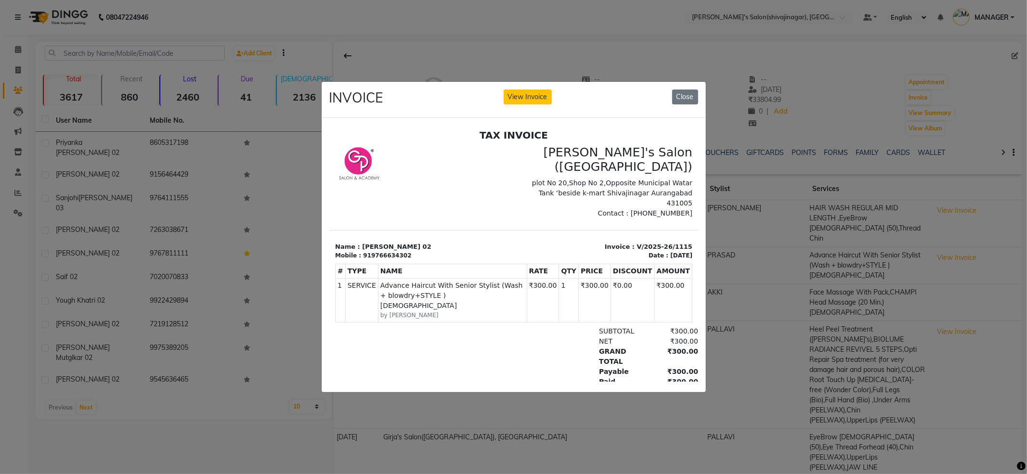
click at [736, 258] on ngb-modal-window "INVOICE View Invoice Close" at bounding box center [513, 237] width 1027 height 474
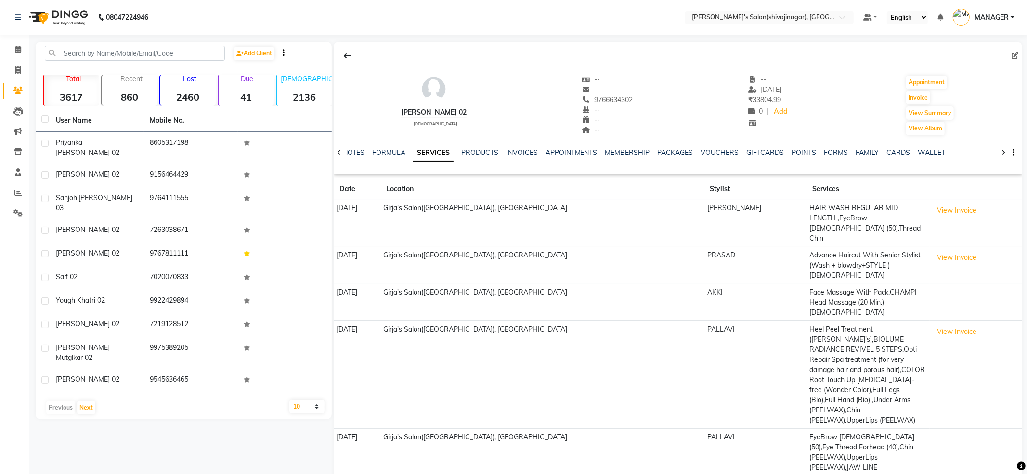
click at [938, 321] on td "View Invoice" at bounding box center [976, 375] width 92 height 108
click at [938, 325] on button "View Invoice" at bounding box center [957, 332] width 48 height 15
